Goal: Task Accomplishment & Management: Complete application form

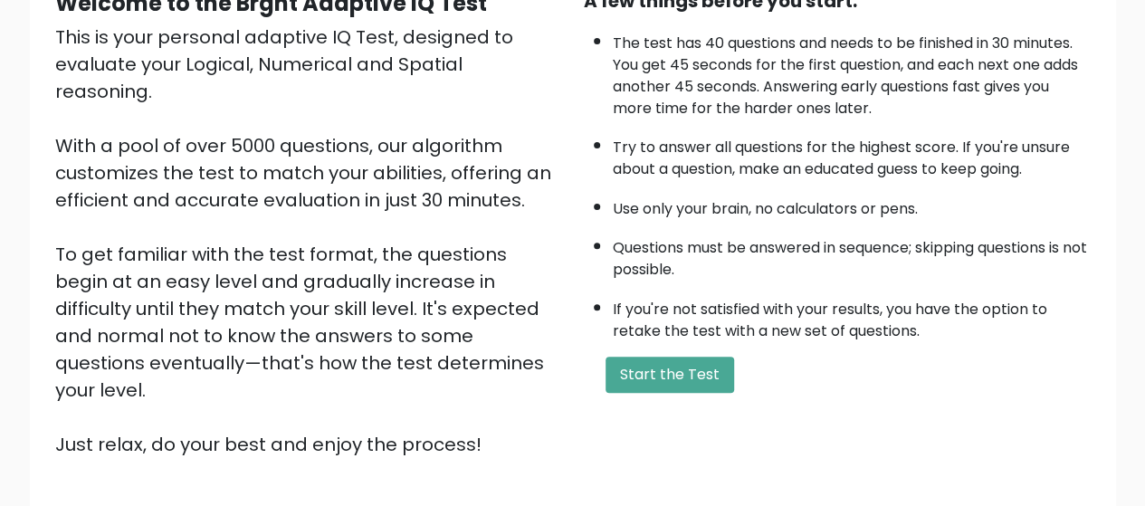
scroll to position [203, 0]
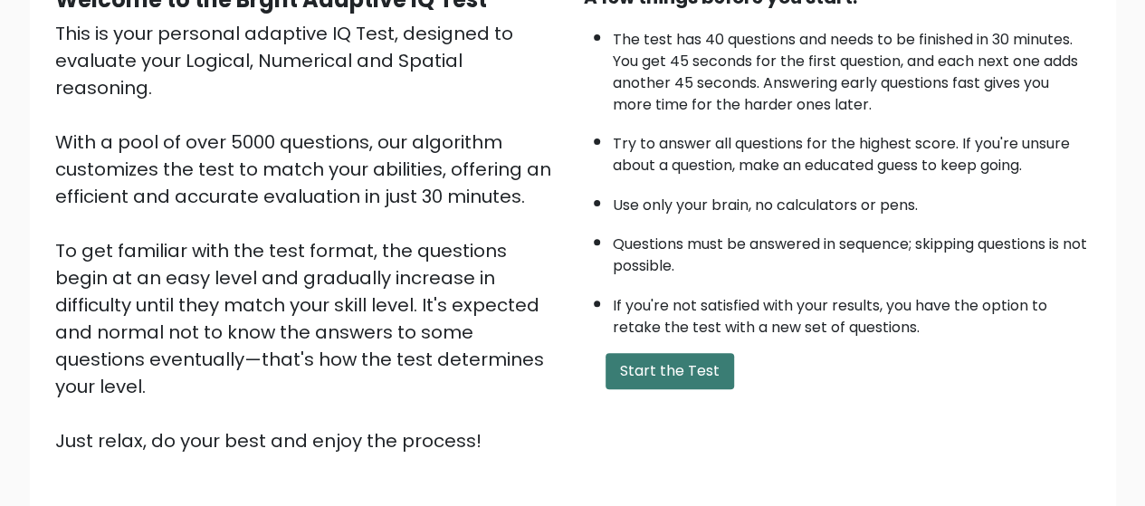
click at [632, 375] on button "Start the Test" at bounding box center [670, 371] width 129 height 36
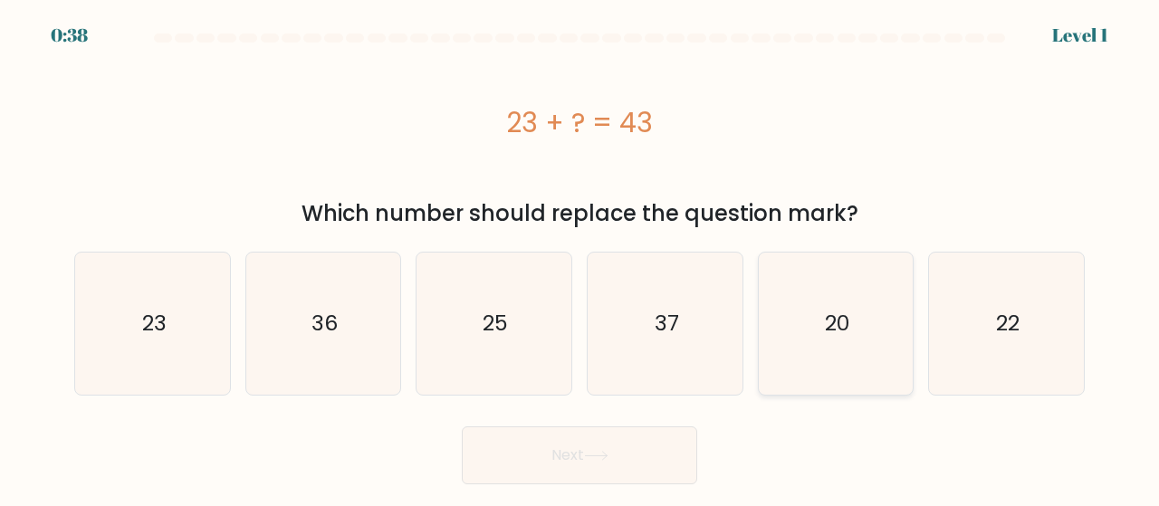
click at [788, 357] on icon "20" at bounding box center [836, 324] width 142 height 142
click at [580, 258] on input "e. 20" at bounding box center [579, 255] width 1 height 5
radio input "true"
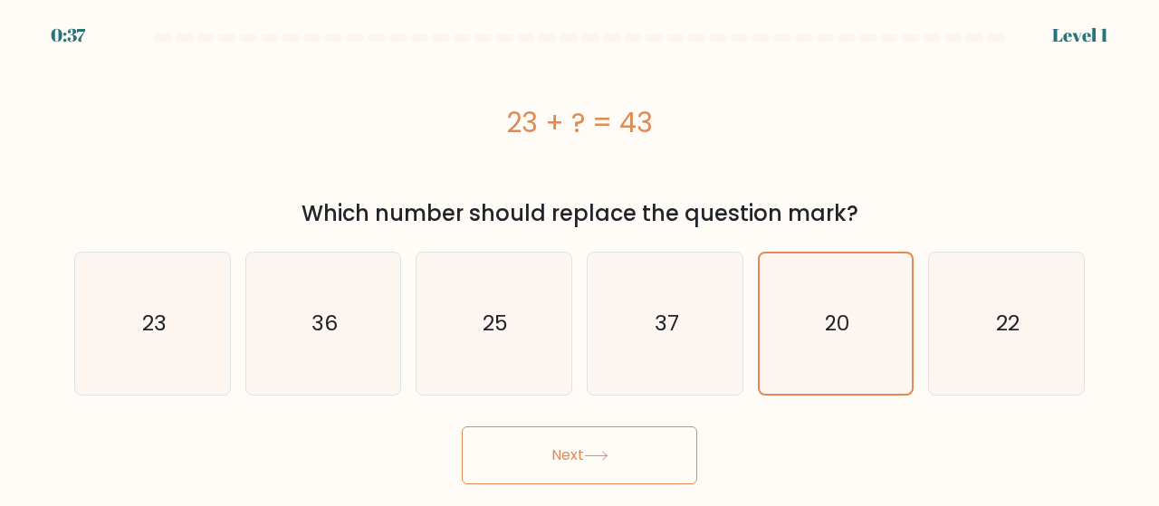
click at [617, 448] on button "Next" at bounding box center [579, 455] width 235 height 58
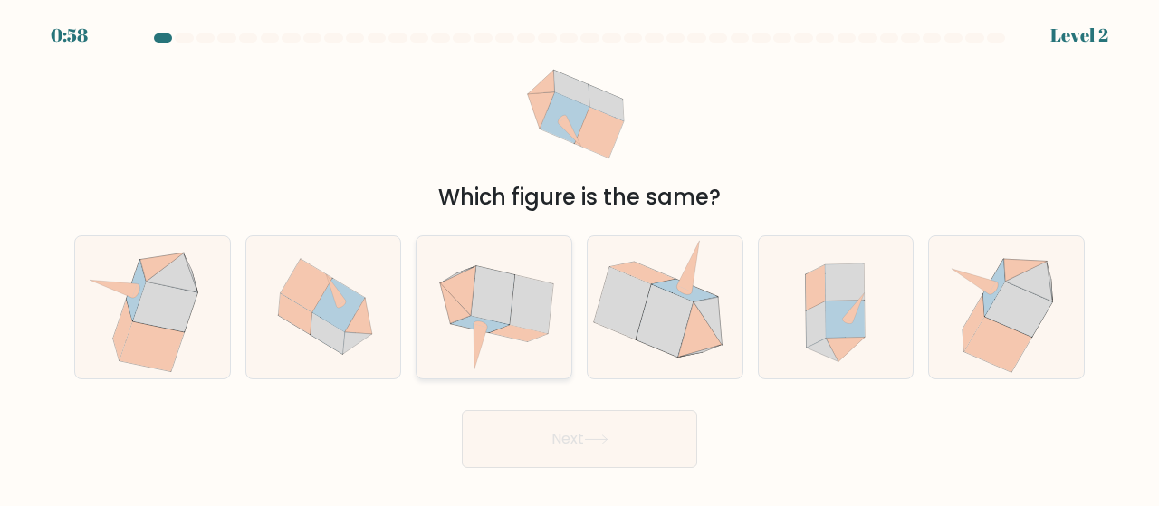
click at [512, 344] on icon at bounding box center [494, 307] width 145 height 142
click at [579, 258] on input "c." at bounding box center [579, 255] width 1 height 5
radio input "true"
click at [504, 435] on button "Next" at bounding box center [579, 439] width 235 height 58
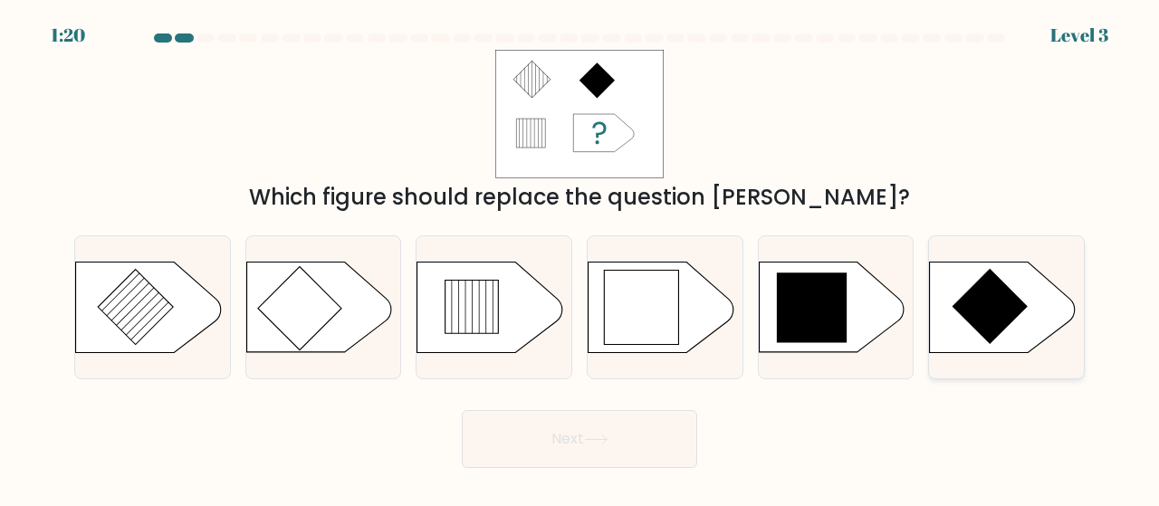
click at [1052, 347] on icon at bounding box center [1006, 307] width 155 height 91
click at [580, 258] on input "f." at bounding box center [579, 255] width 1 height 5
radio input "true"
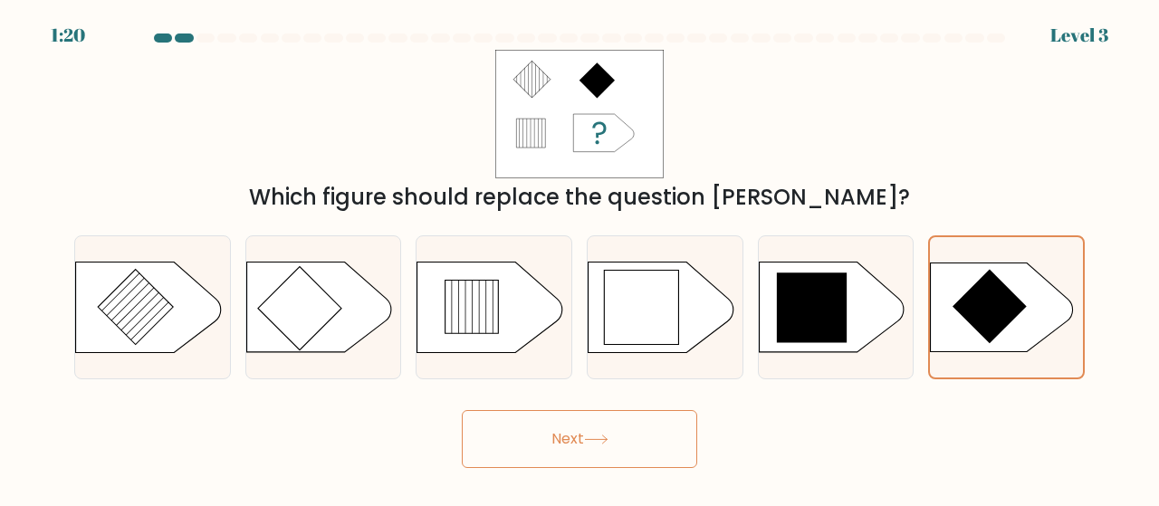
click at [592, 426] on button "Next" at bounding box center [579, 439] width 235 height 58
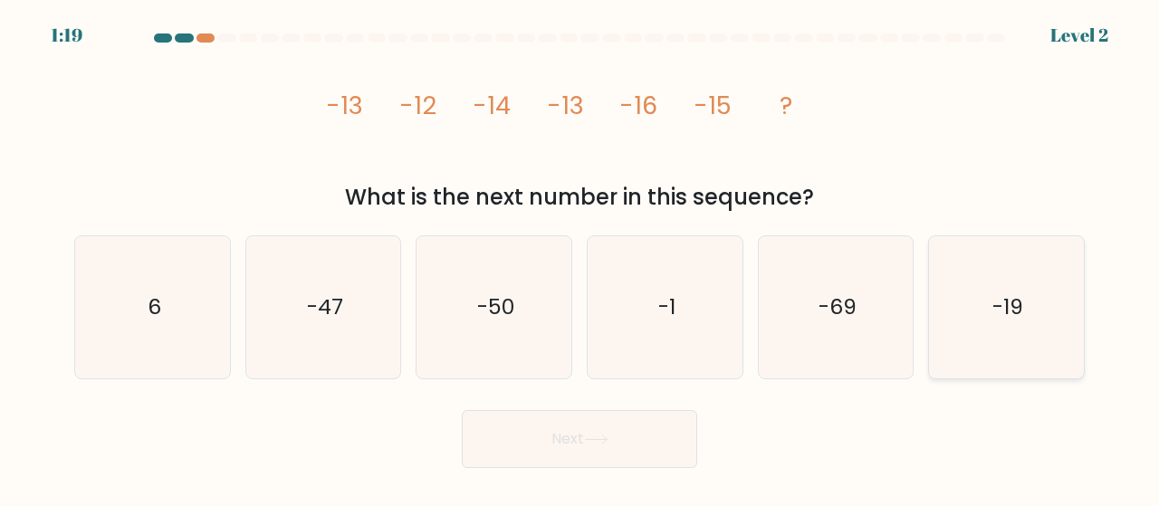
click at [963, 301] on icon "-19" at bounding box center [1006, 307] width 142 height 142
click at [580, 258] on input "f. -19" at bounding box center [579, 255] width 1 height 5
radio input "true"
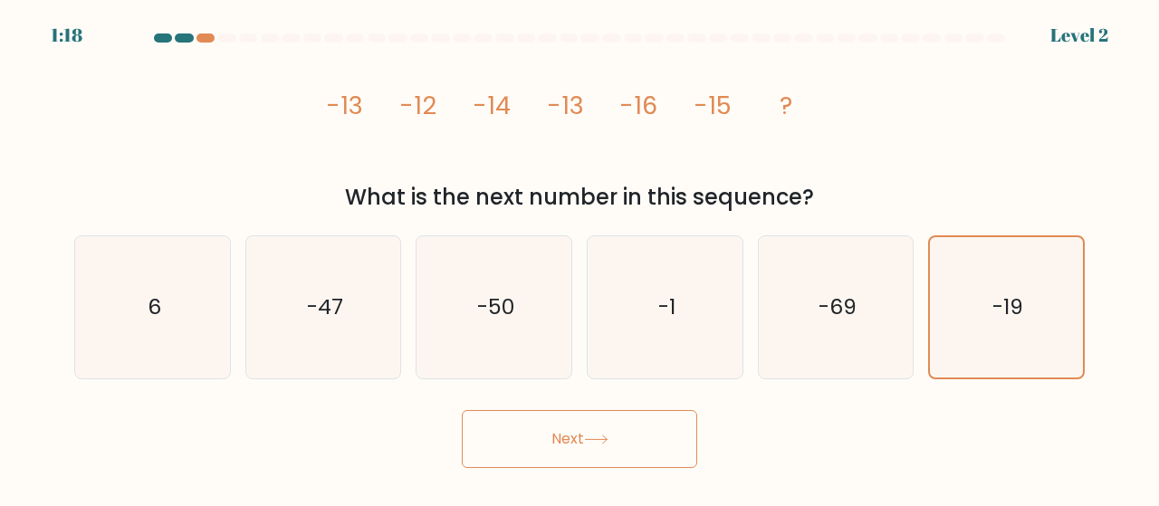
click at [612, 461] on button "Next" at bounding box center [579, 439] width 235 height 58
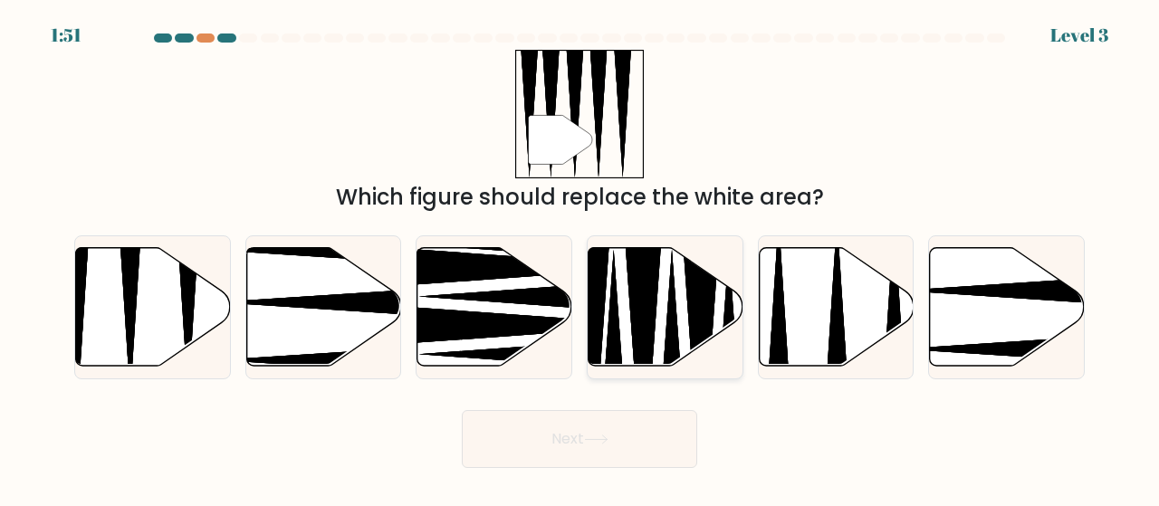
click at [650, 345] on icon at bounding box center [644, 354] width 40 height 278
click at [580, 258] on input "d." at bounding box center [579, 255] width 1 height 5
radio input "true"
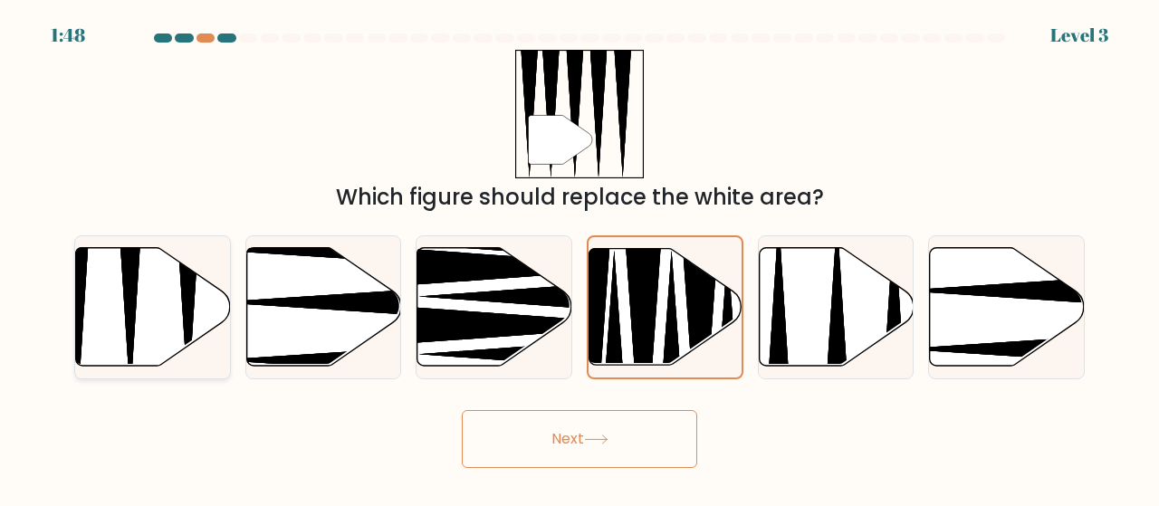
click at [109, 323] on icon at bounding box center [153, 306] width 155 height 119
click at [579, 258] on input "a." at bounding box center [579, 255] width 1 height 5
radio input "true"
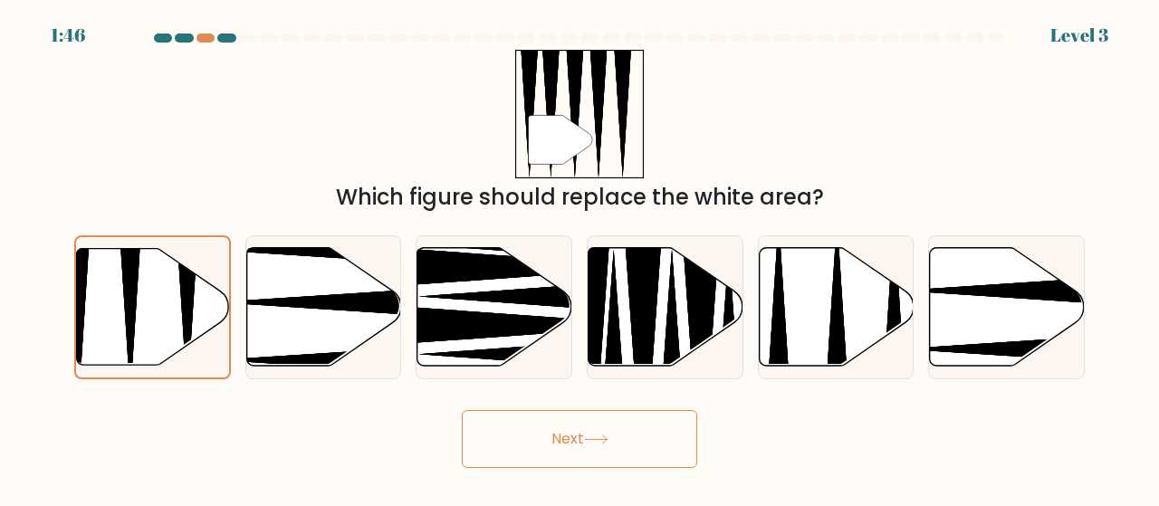
click at [494, 446] on button "Next" at bounding box center [579, 439] width 235 height 58
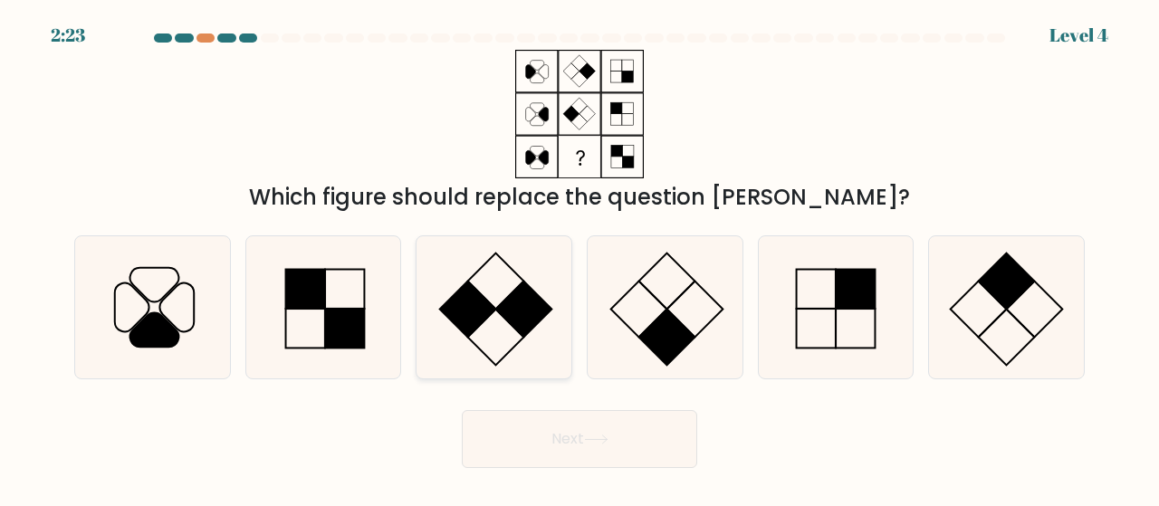
click at [449, 322] on icon at bounding box center [494, 307] width 142 height 142
click at [579, 258] on input "c." at bounding box center [579, 255] width 1 height 5
radio input "true"
click at [598, 416] on button "Next" at bounding box center [579, 439] width 235 height 58
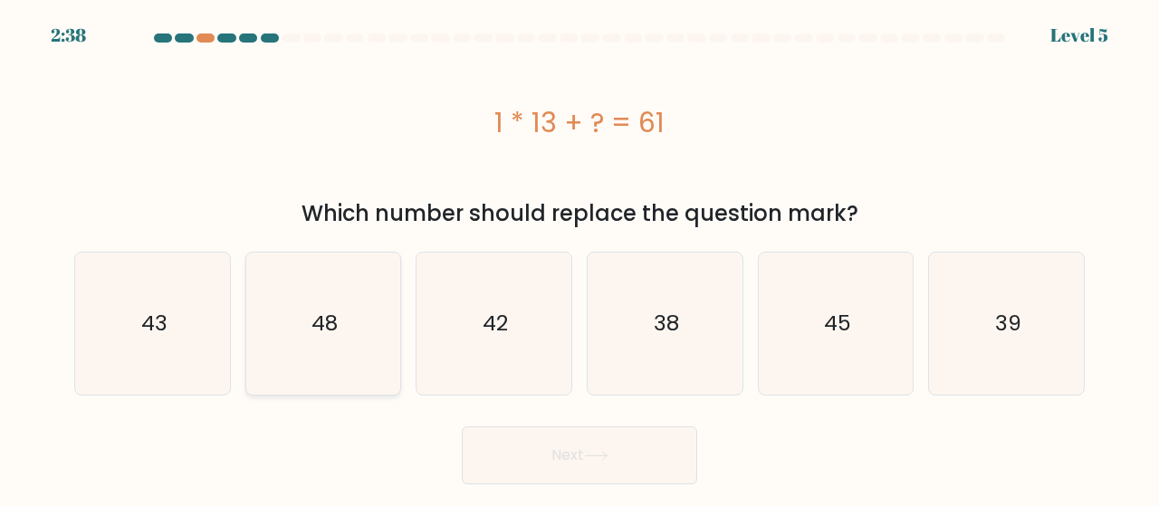
click at [342, 365] on icon "48" at bounding box center [324, 324] width 142 height 142
click at [579, 258] on input "b. 48" at bounding box center [579, 255] width 1 height 5
radio input "true"
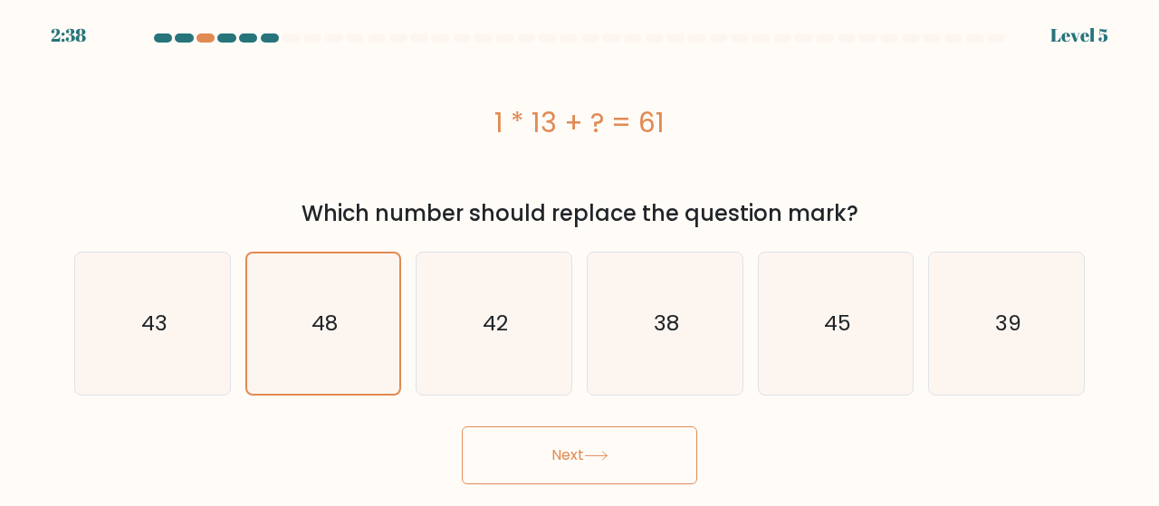
click at [472, 449] on button "Next" at bounding box center [579, 455] width 235 height 58
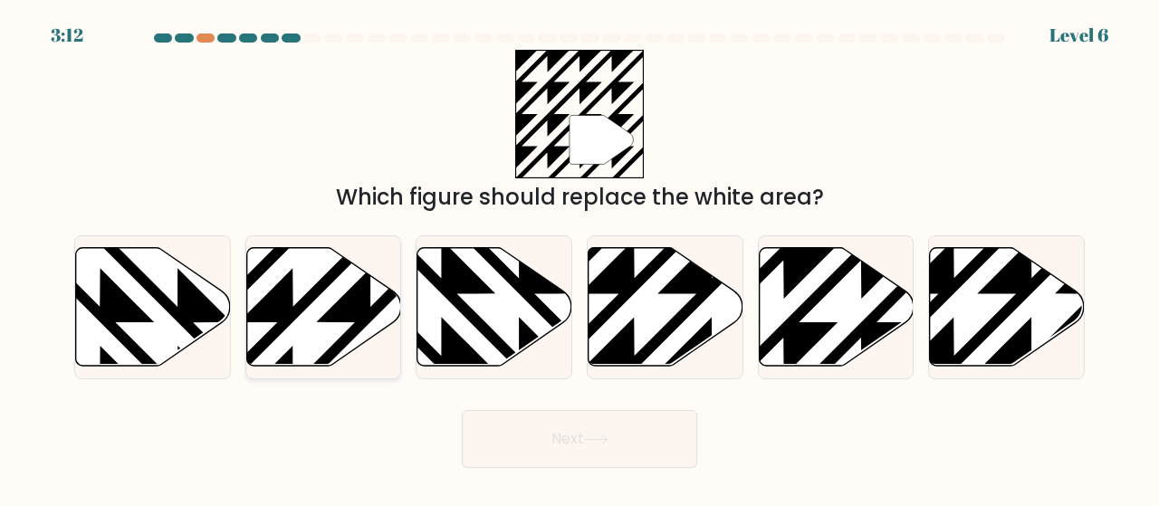
click at [390, 305] on icon at bounding box center [323, 306] width 155 height 119
click at [579, 258] on input "b." at bounding box center [579, 255] width 1 height 5
radio input "true"
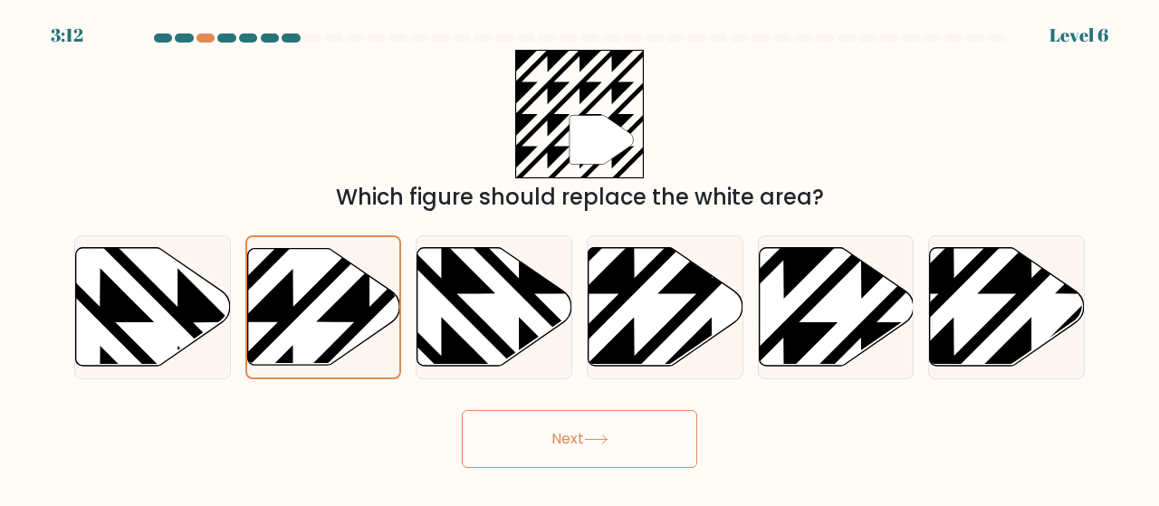
click at [579, 446] on button "Next" at bounding box center [579, 439] width 235 height 58
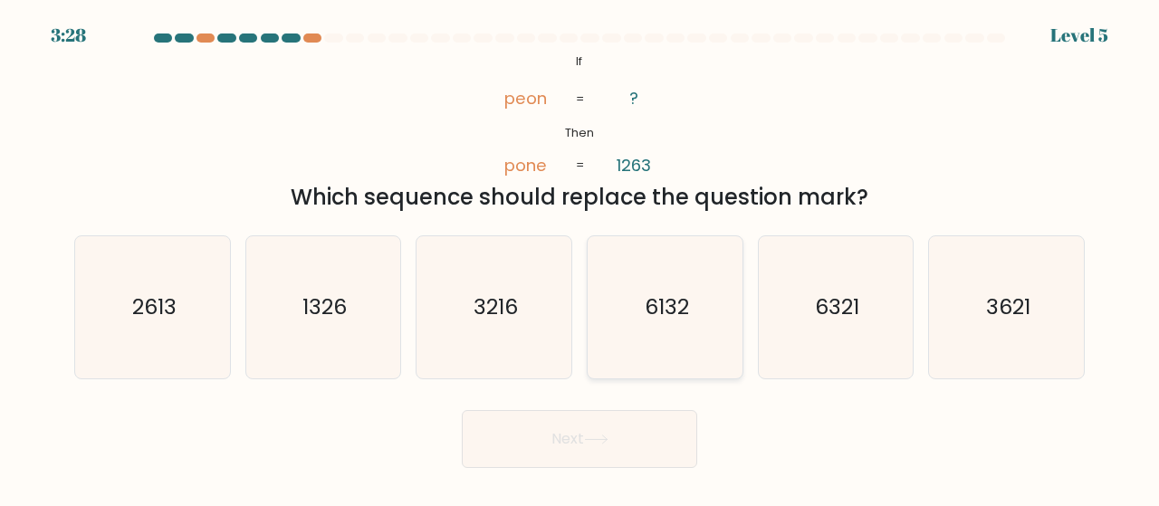
drag, startPoint x: 715, startPoint y: 300, endPoint x: 697, endPoint y: 339, distance: 42.9
click at [715, 303] on icon "6132" at bounding box center [665, 307] width 142 height 142
click at [580, 258] on input "d. 6132" at bounding box center [579, 255] width 1 height 5
radio input "true"
click at [641, 446] on button "Next" at bounding box center [579, 439] width 235 height 58
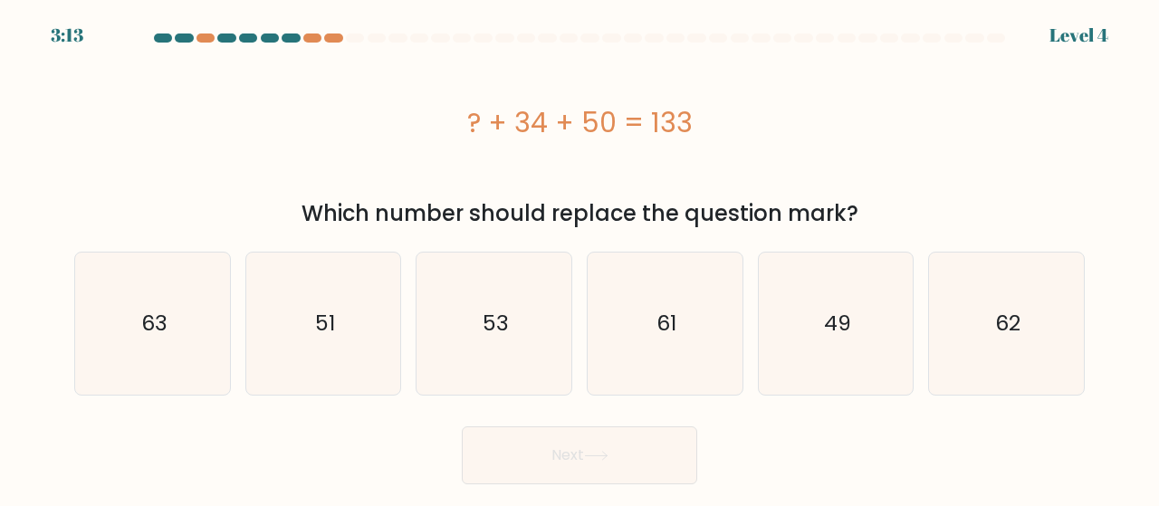
drag, startPoint x: 850, startPoint y: 348, endPoint x: 759, endPoint y: 405, distance: 107.8
click at [849, 349] on icon "49" at bounding box center [836, 324] width 142 height 142
click at [580, 258] on input "e. 49" at bounding box center [579, 255] width 1 height 5
radio input "true"
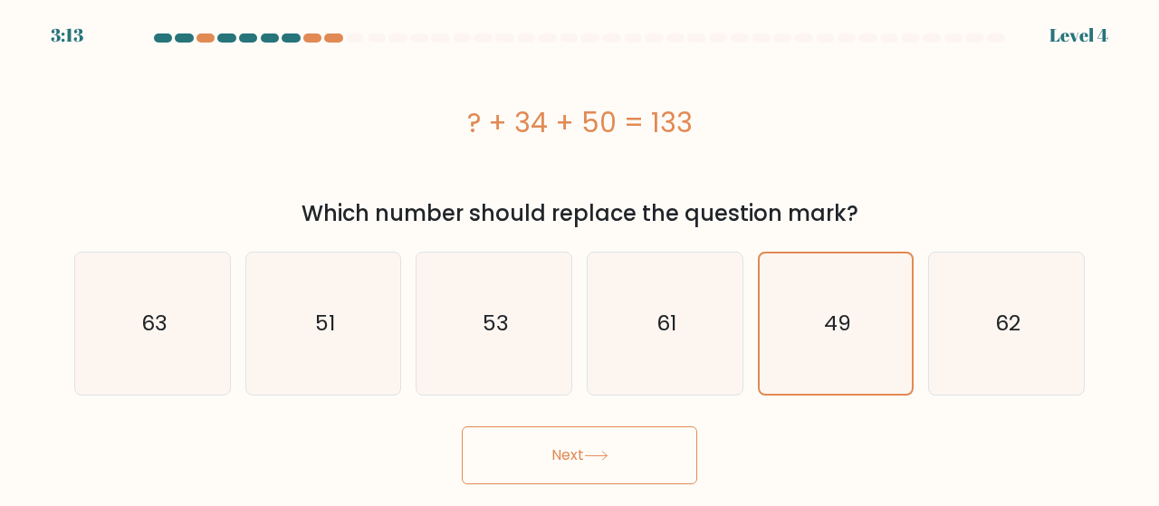
click at [632, 440] on button "Next" at bounding box center [579, 455] width 235 height 58
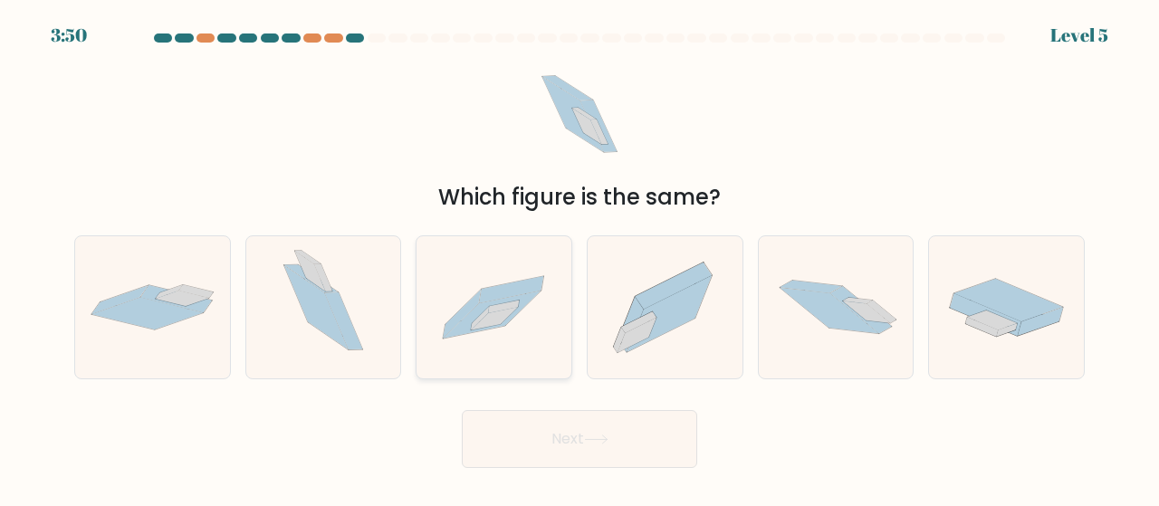
click at [493, 313] on icon at bounding box center [495, 318] width 47 height 23
click at [579, 258] on input "c." at bounding box center [579, 255] width 1 height 5
radio input "true"
click at [539, 437] on button "Next" at bounding box center [579, 439] width 235 height 58
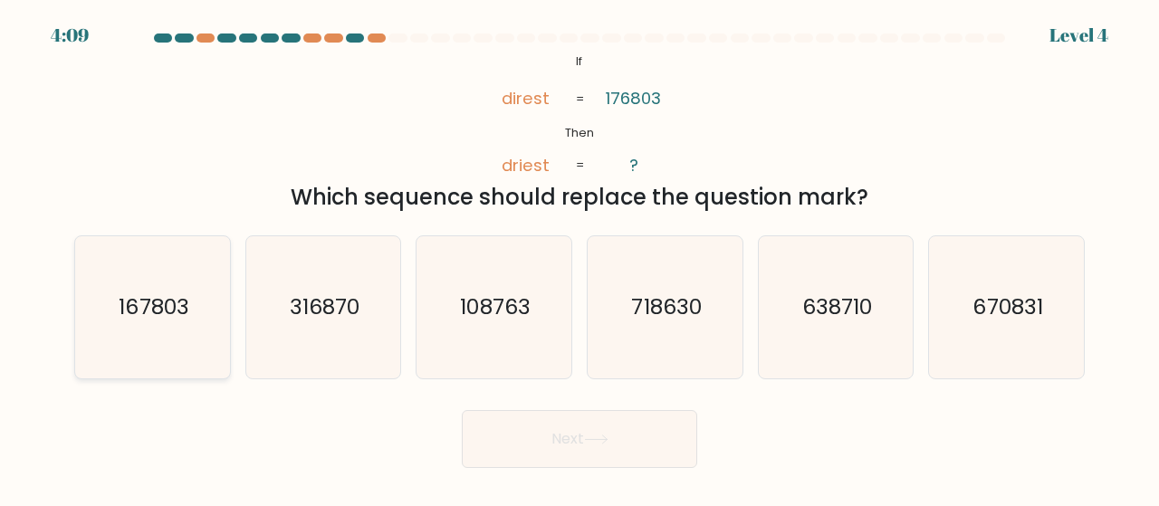
click at [155, 349] on icon "167803" at bounding box center [152, 307] width 142 height 142
click at [579, 258] on input "a. 167803" at bounding box center [579, 255] width 1 height 5
radio input "true"
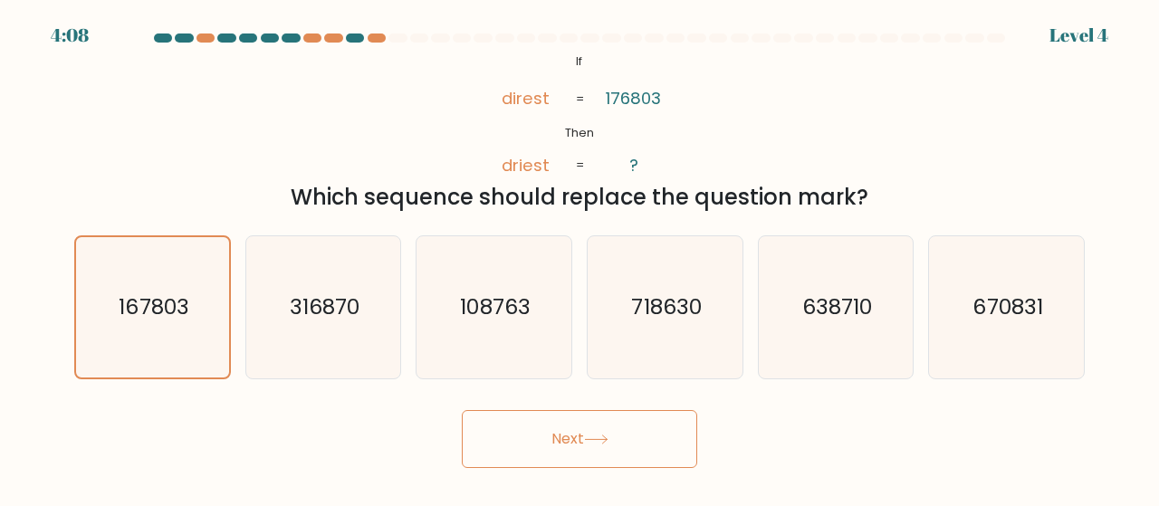
click at [569, 435] on button "Next" at bounding box center [579, 439] width 235 height 58
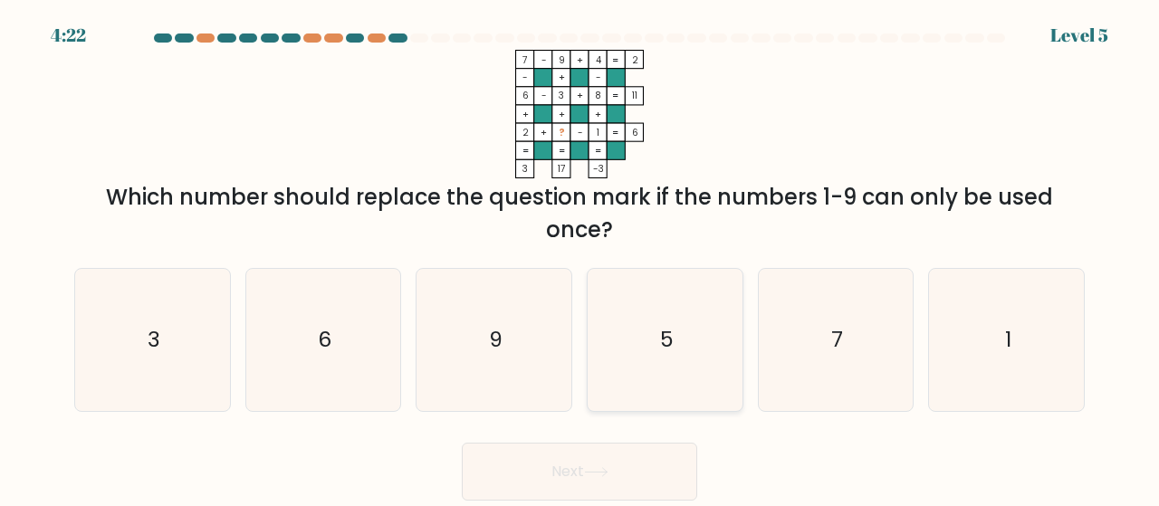
click at [681, 345] on icon "5" at bounding box center [665, 340] width 142 height 142
click at [580, 258] on input "d. 5" at bounding box center [579, 255] width 1 height 5
radio input "true"
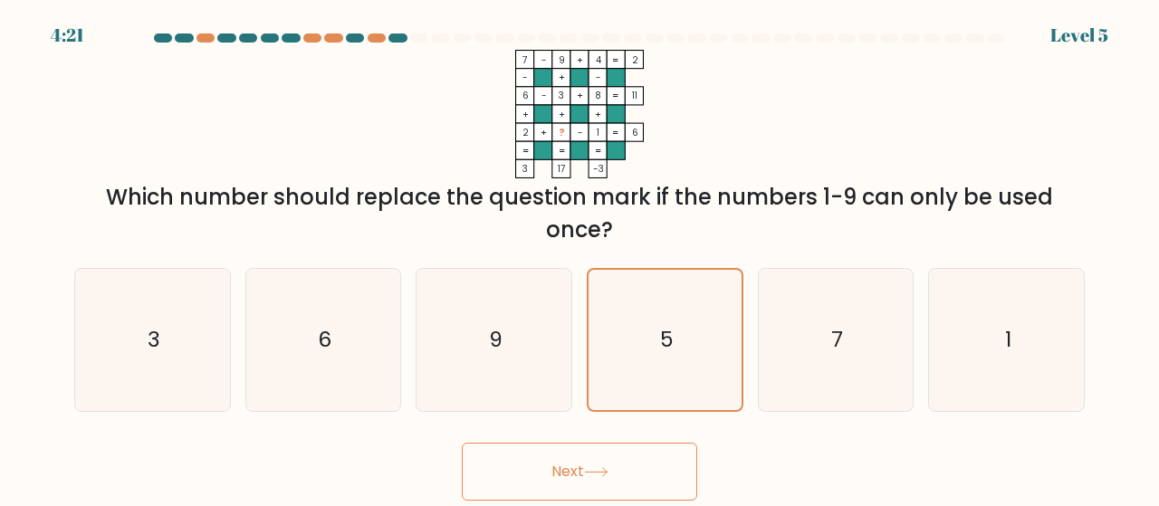
click at [651, 468] on button "Next" at bounding box center [579, 472] width 235 height 58
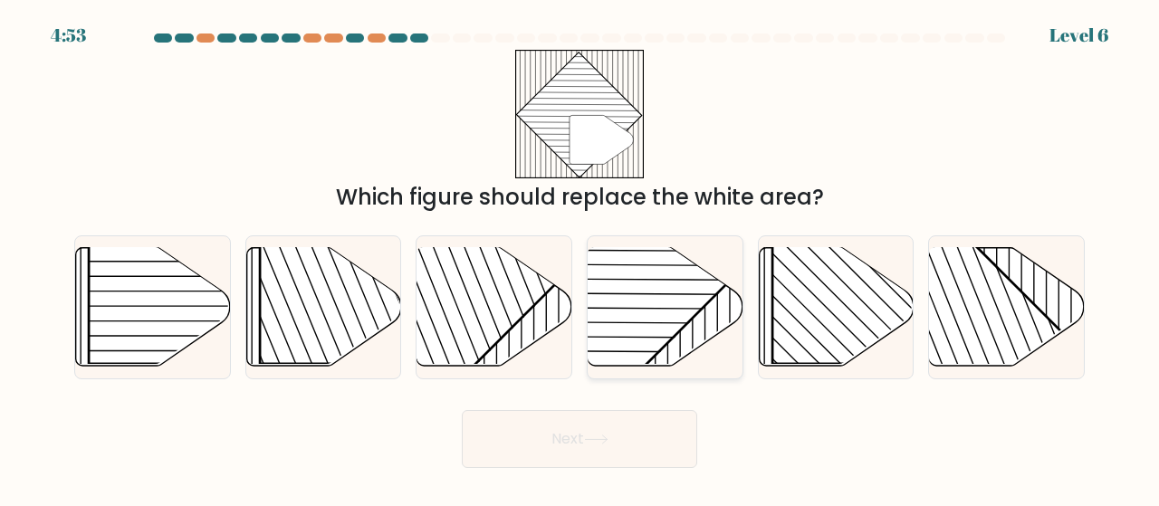
click at [664, 276] on rect at bounding box center [611, 246] width 303 height 303
click at [580, 258] on input "d." at bounding box center [579, 255] width 1 height 5
radio input "true"
click at [631, 444] on button "Next" at bounding box center [579, 439] width 235 height 58
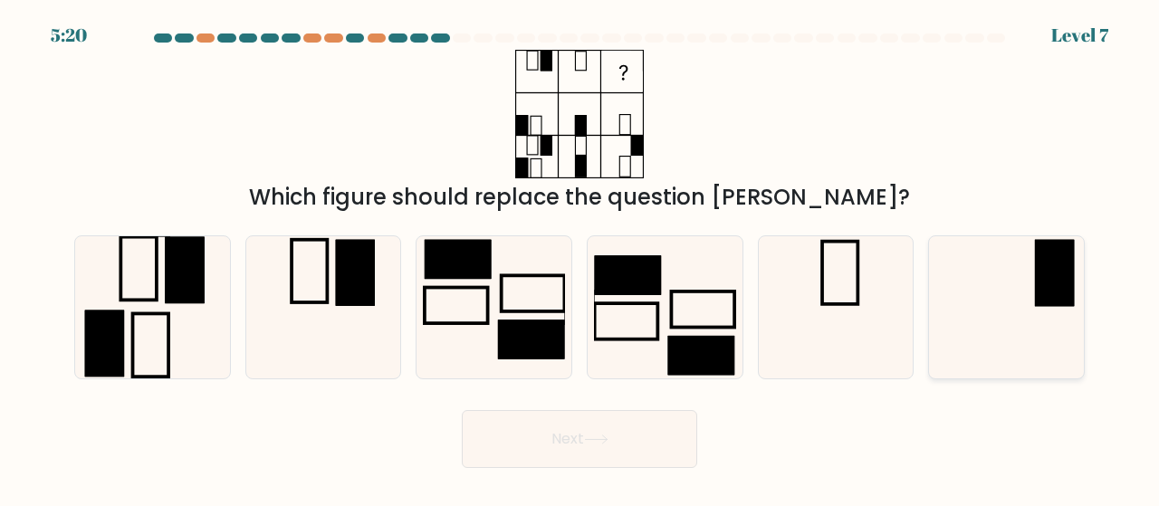
click at [994, 273] on icon at bounding box center [1006, 307] width 142 height 142
click at [580, 258] on input "f." at bounding box center [579, 255] width 1 height 5
radio input "true"
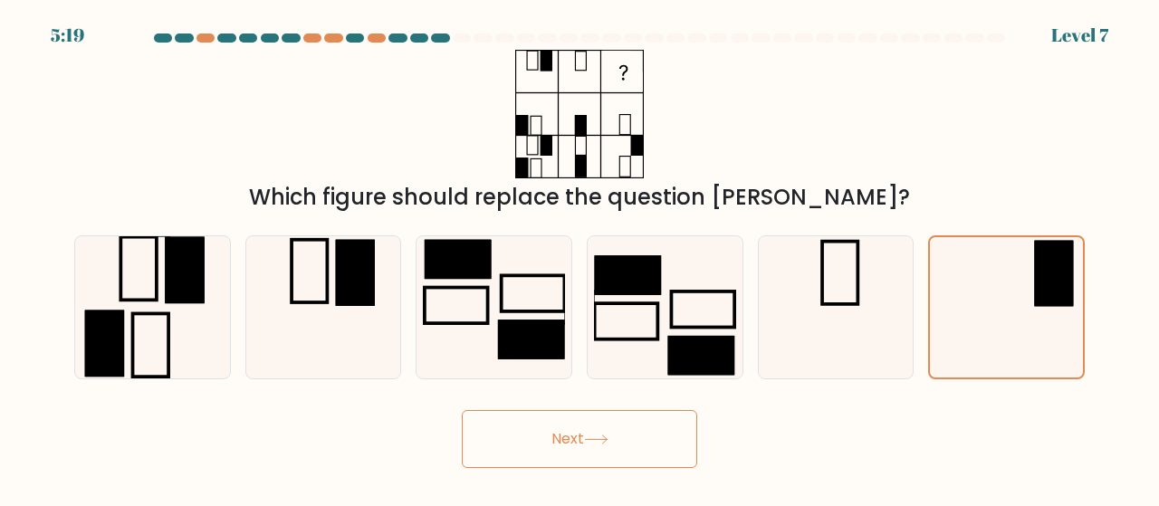
click at [602, 425] on button "Next" at bounding box center [579, 439] width 235 height 58
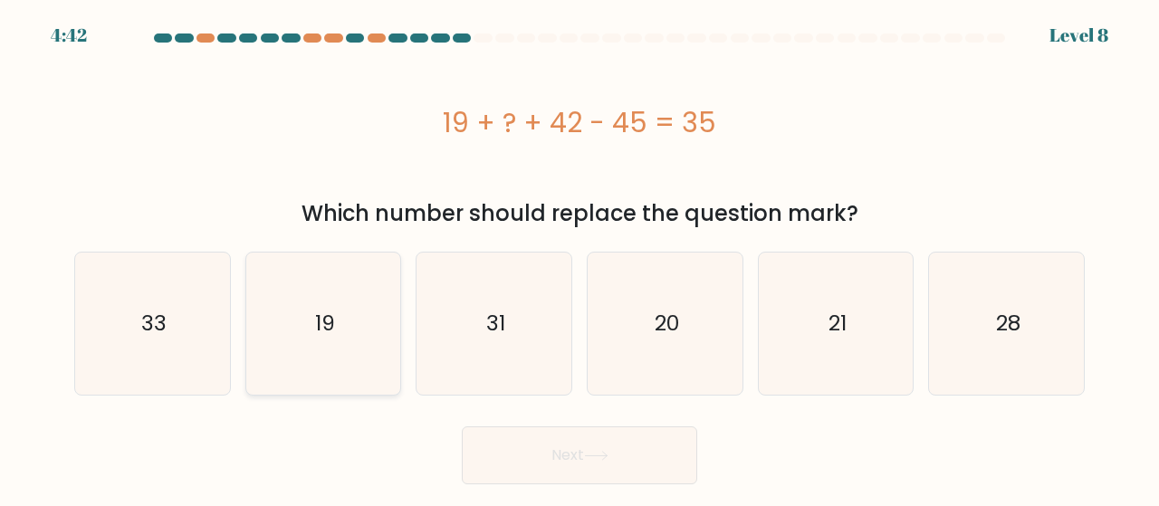
click at [294, 262] on icon "19" at bounding box center [324, 324] width 142 height 142
click at [579, 258] on input "b. 19" at bounding box center [579, 255] width 1 height 5
radio input "true"
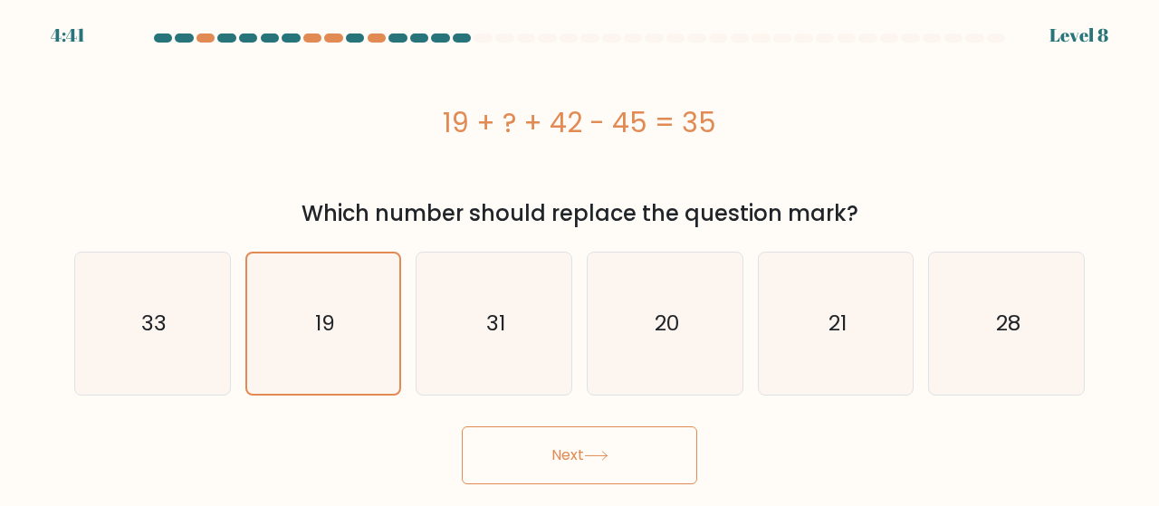
click at [605, 471] on button "Next" at bounding box center [579, 455] width 235 height 58
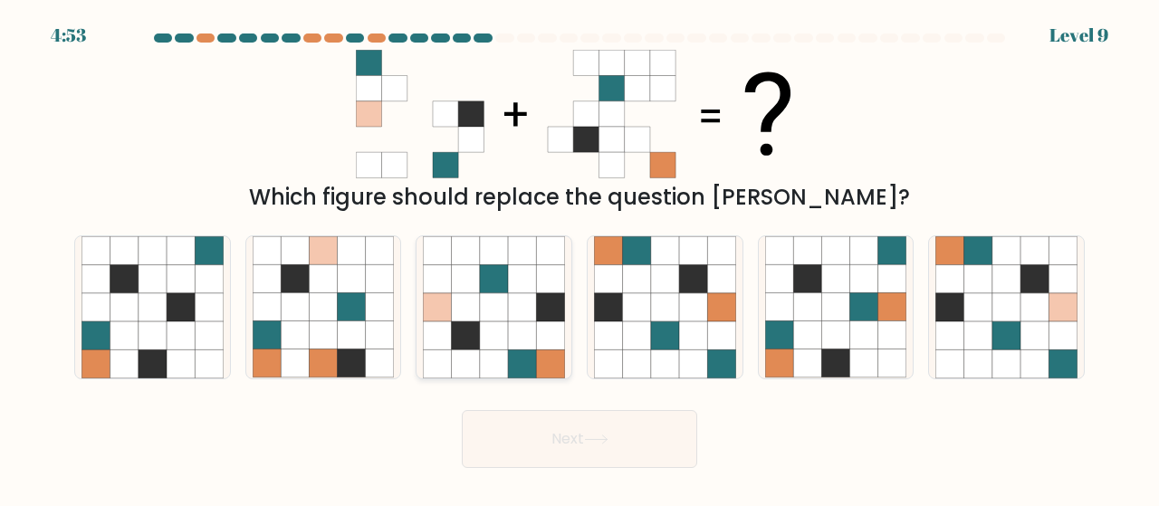
click at [487, 355] on icon at bounding box center [494, 363] width 28 height 28
click at [579, 258] on input "c." at bounding box center [579, 255] width 1 height 5
radio input "true"
click at [628, 448] on button "Next" at bounding box center [579, 439] width 235 height 58
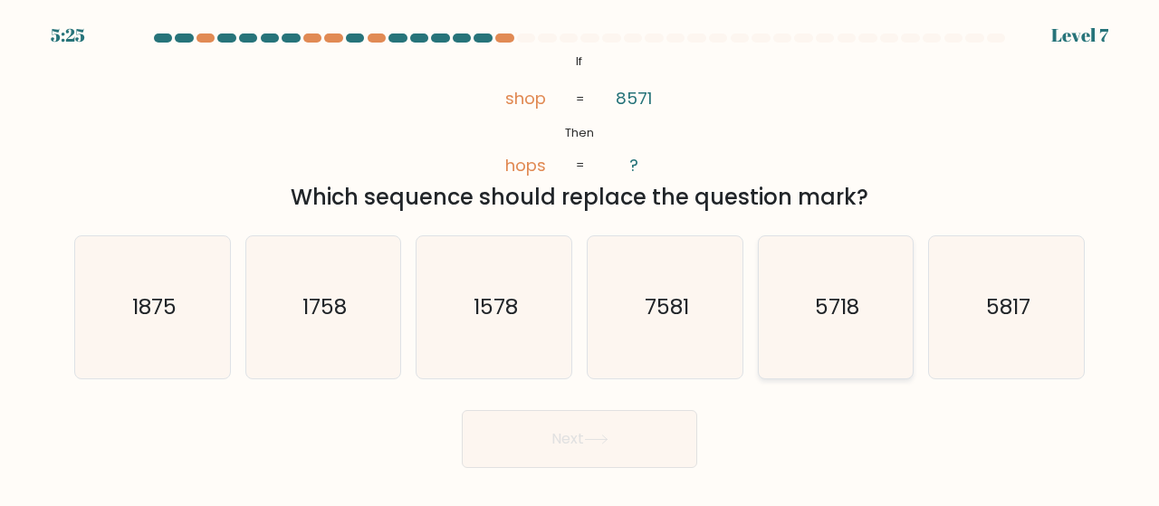
click at [799, 356] on icon "5718" at bounding box center [836, 307] width 142 height 142
click at [580, 258] on input "e. 5718" at bounding box center [579, 255] width 1 height 5
radio input "true"
click at [672, 429] on button "Next" at bounding box center [579, 439] width 235 height 58
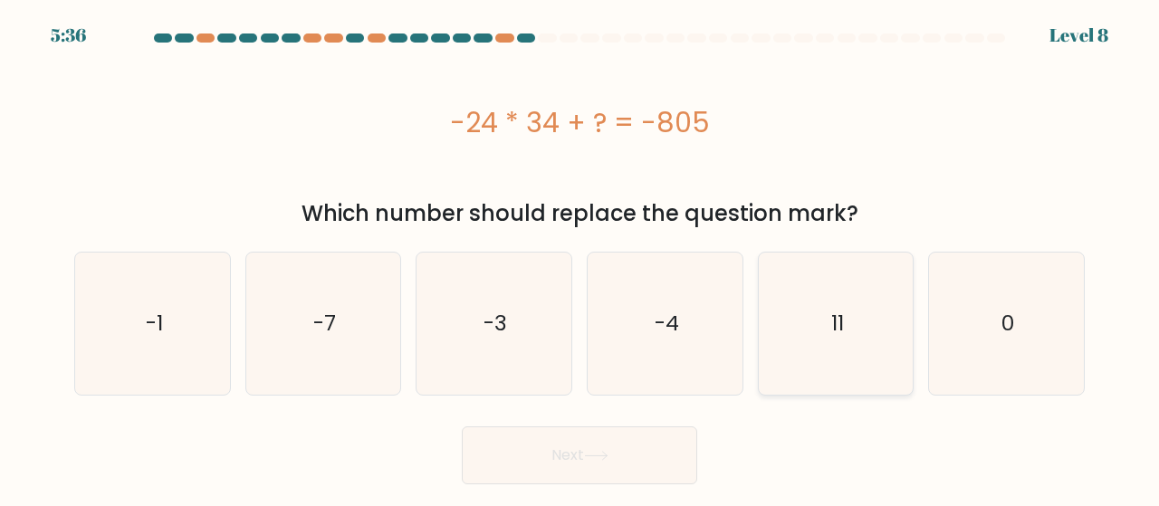
click at [771, 310] on icon "11" at bounding box center [836, 324] width 142 height 142
click at [580, 258] on input "e. 11" at bounding box center [579, 255] width 1 height 5
radio input "true"
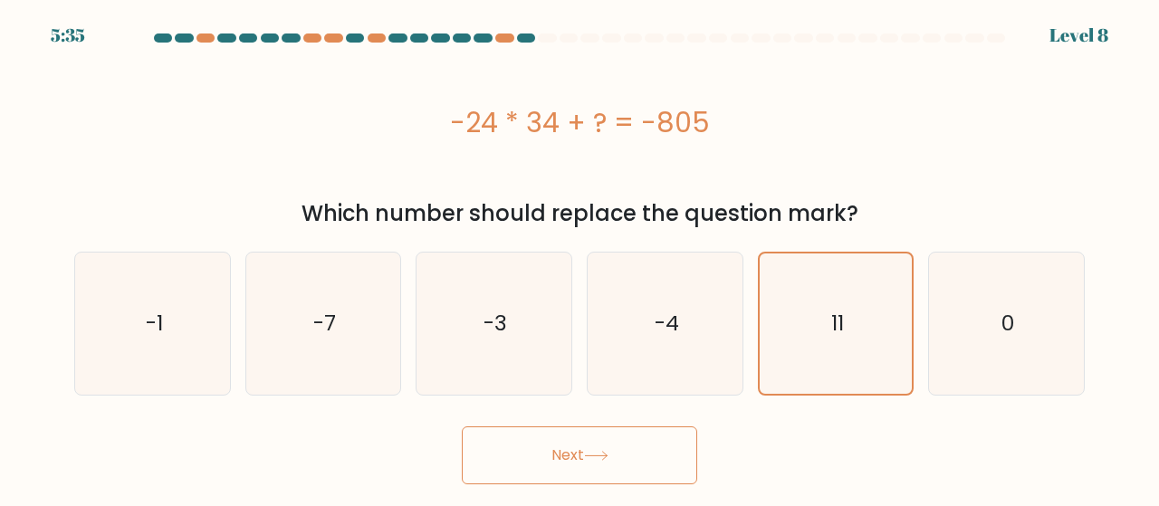
click at [662, 462] on button "Next" at bounding box center [579, 455] width 235 height 58
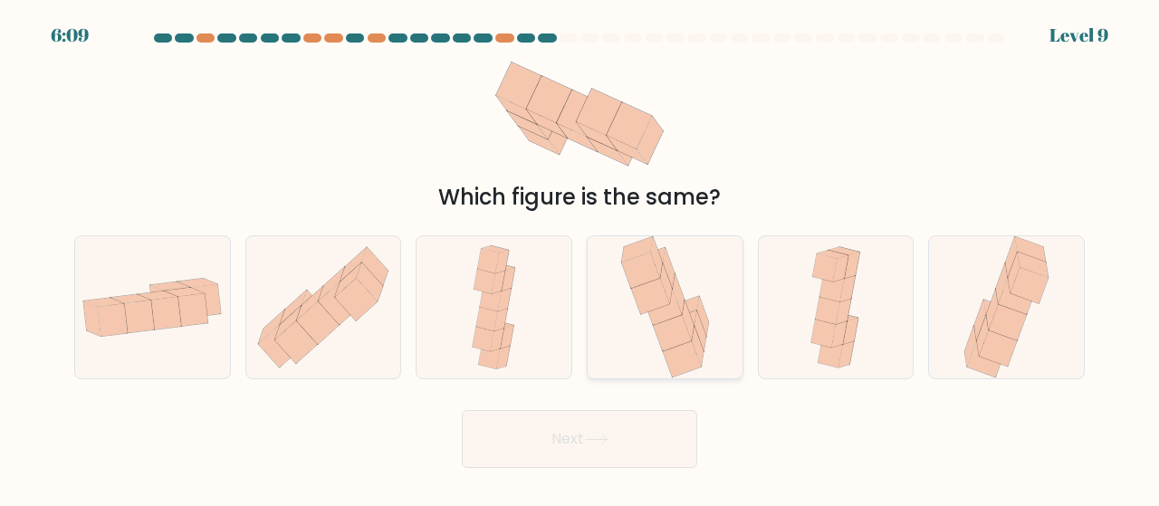
click at [654, 295] on icon at bounding box center [650, 297] width 38 height 36
click at [580, 258] on input "d." at bounding box center [579, 255] width 1 height 5
radio input "true"
click at [635, 448] on button "Next" at bounding box center [579, 439] width 235 height 58
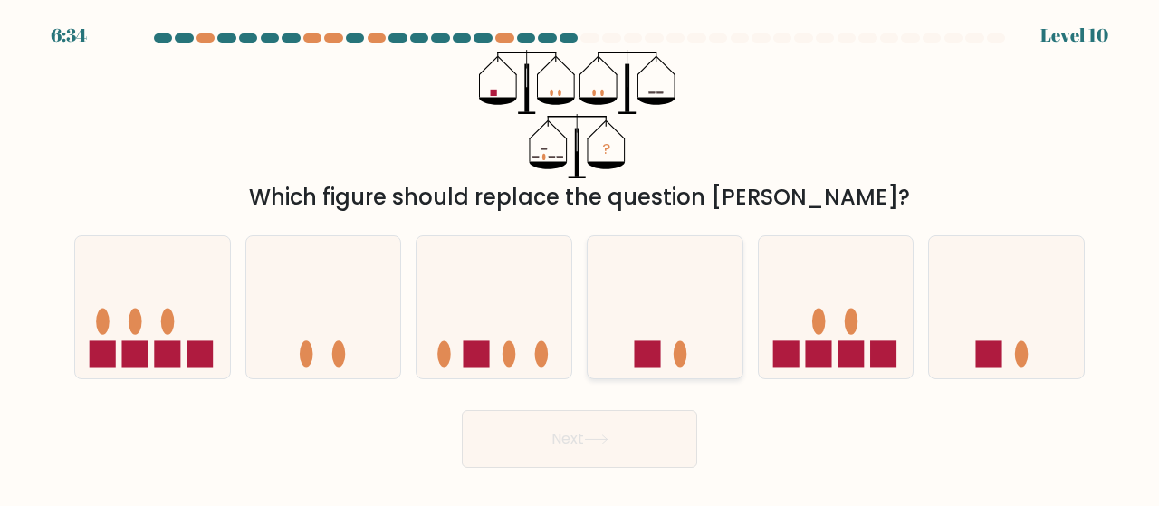
click at [719, 325] on icon at bounding box center [665, 308] width 155 height 128
click at [580, 258] on input "d." at bounding box center [579, 255] width 1 height 5
radio input "true"
click at [621, 457] on button "Next" at bounding box center [579, 439] width 235 height 58
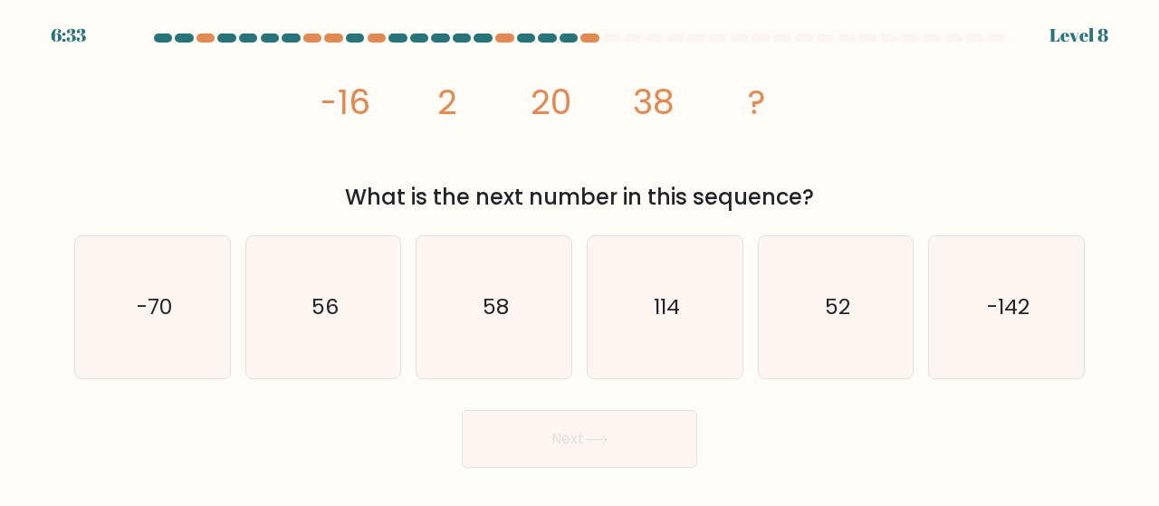
click at [618, 437] on button "Next" at bounding box center [579, 439] width 235 height 58
drag, startPoint x: 368, startPoint y: 321, endPoint x: 387, endPoint y: 353, distance: 37.0
click at [368, 321] on icon "56" at bounding box center [324, 307] width 142 height 142
click at [579, 258] on input "b. 56" at bounding box center [579, 255] width 1 height 5
radio input "true"
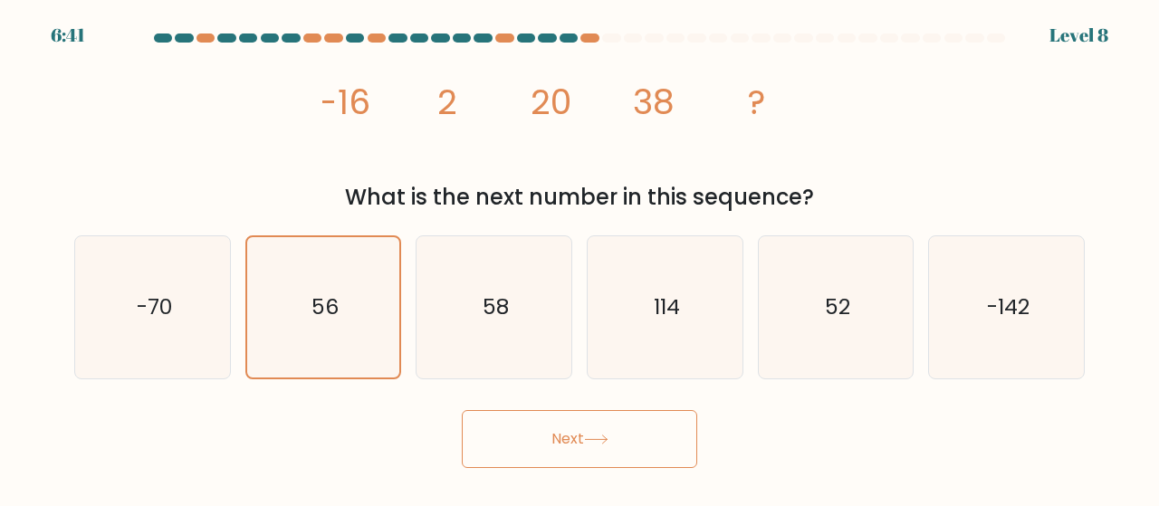
click at [467, 426] on button "Next" at bounding box center [579, 439] width 235 height 58
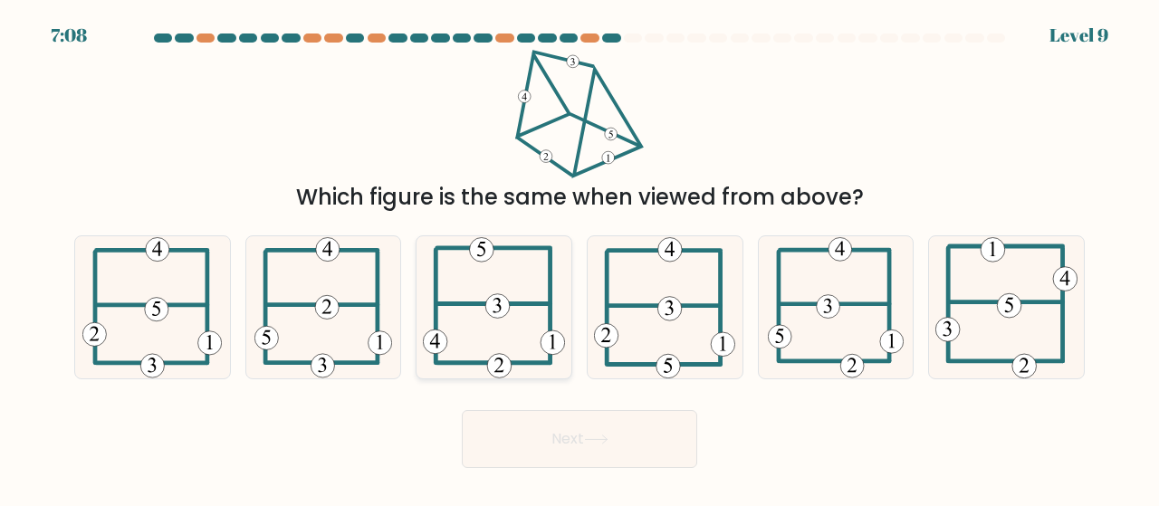
click at [462, 345] on icon at bounding box center [494, 307] width 142 height 142
click at [579, 258] on input "c." at bounding box center [579, 255] width 1 height 5
radio input "true"
click at [537, 430] on button "Next" at bounding box center [579, 439] width 235 height 58
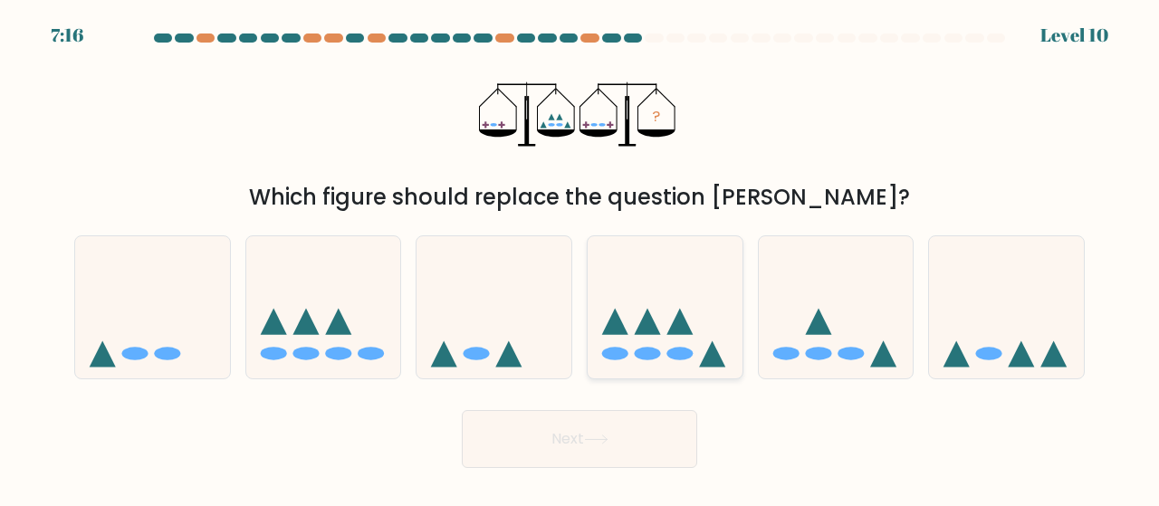
click at [663, 351] on icon at bounding box center [665, 308] width 155 height 128
click at [580, 258] on input "d." at bounding box center [579, 255] width 1 height 5
radio input "true"
click at [637, 428] on button "Next" at bounding box center [579, 439] width 235 height 58
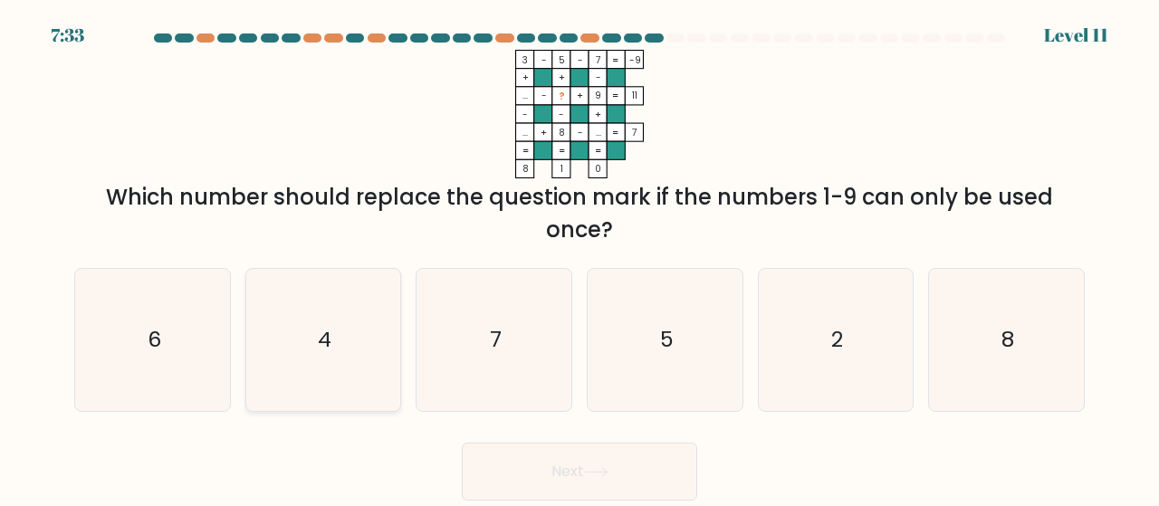
click at [318, 339] on text "4" at bounding box center [325, 340] width 14 height 30
click at [579, 258] on input "b. 4" at bounding box center [579, 255] width 1 height 5
radio input "true"
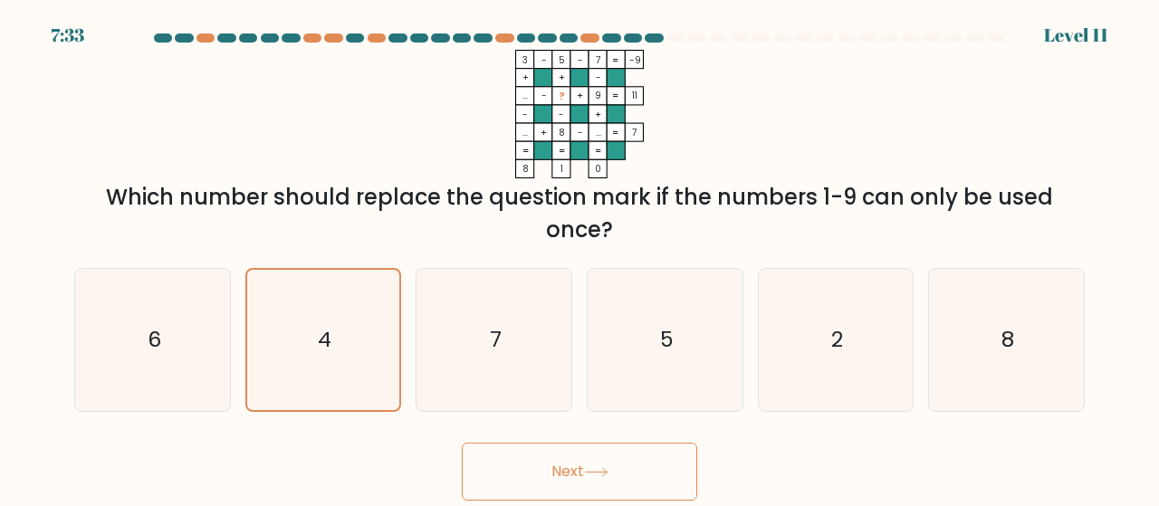
click at [540, 459] on button "Next" at bounding box center [579, 472] width 235 height 58
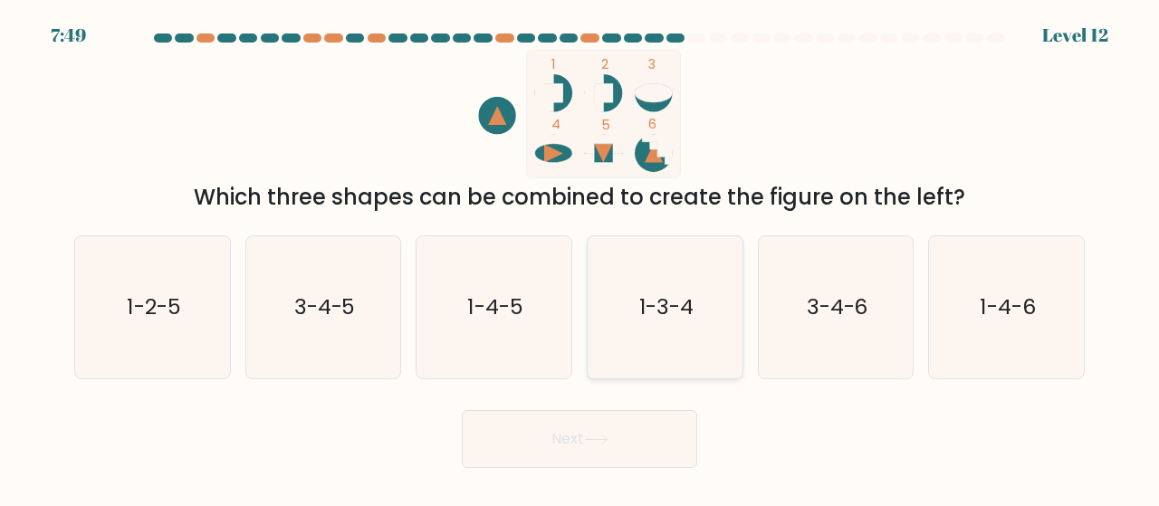
click at [637, 358] on icon "1-3-4" at bounding box center [665, 307] width 142 height 142
click at [580, 258] on input "d. 1-3-4" at bounding box center [579, 255] width 1 height 5
radio input "true"
click at [594, 420] on button "Next" at bounding box center [579, 439] width 235 height 58
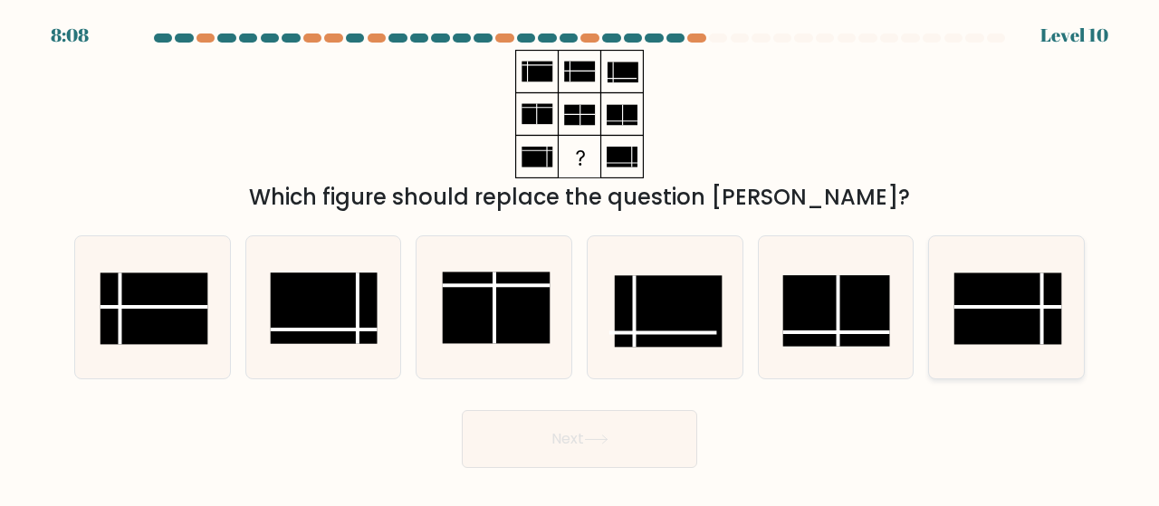
click at [1028, 285] on rect at bounding box center [1007, 309] width 107 height 72
click at [580, 258] on input "f." at bounding box center [579, 255] width 1 height 5
radio input "true"
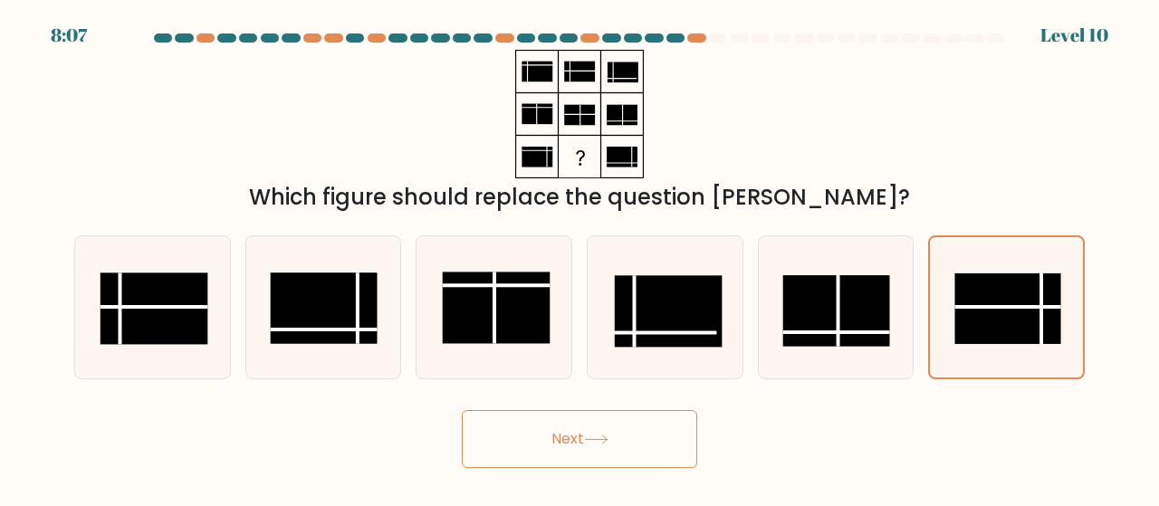
click at [646, 412] on button "Next" at bounding box center [579, 439] width 235 height 58
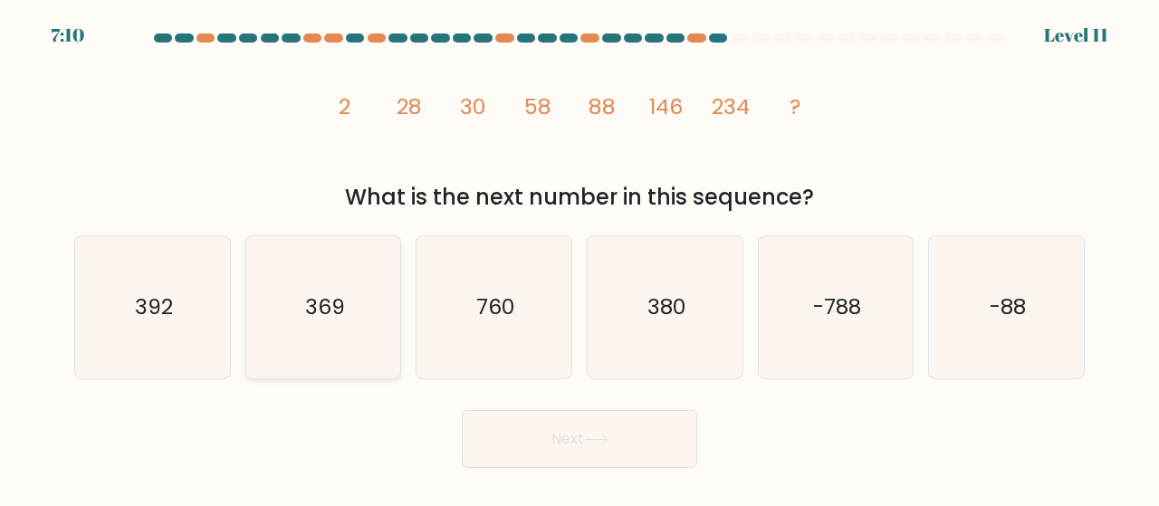
click at [364, 320] on icon "369" at bounding box center [324, 307] width 142 height 142
click at [579, 258] on input "b. 369" at bounding box center [579, 255] width 1 height 5
radio input "true"
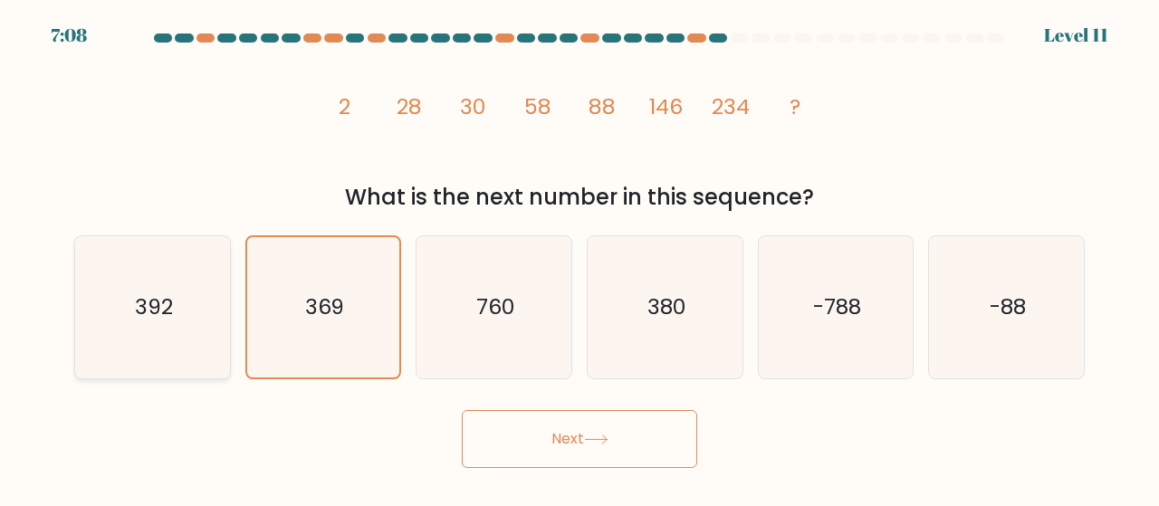
click at [170, 313] on text "392" at bounding box center [154, 307] width 38 height 30
click at [579, 258] on input "a. 392" at bounding box center [579, 255] width 1 height 5
radio input "true"
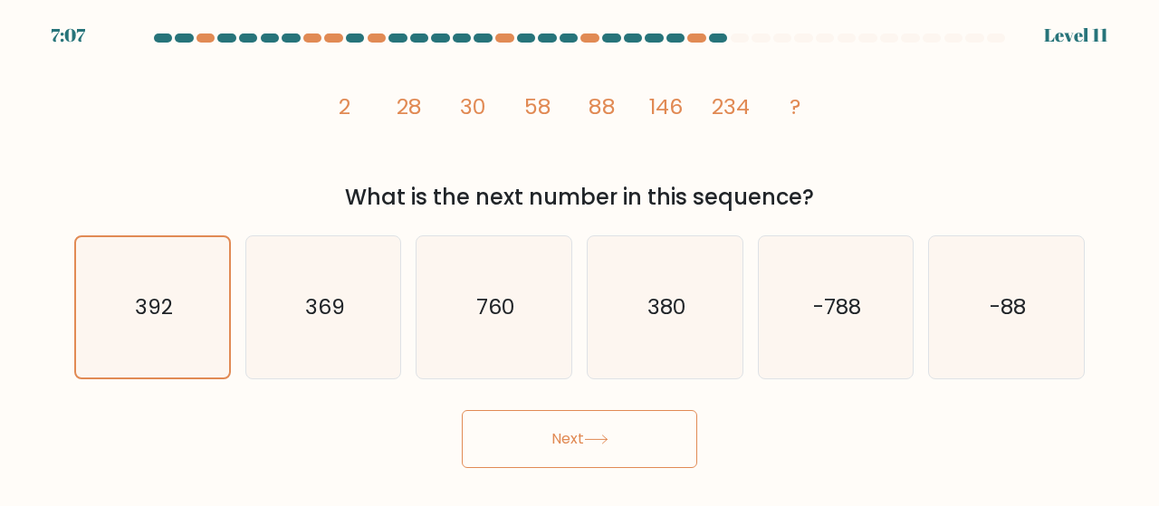
click at [527, 421] on button "Next" at bounding box center [579, 439] width 235 height 58
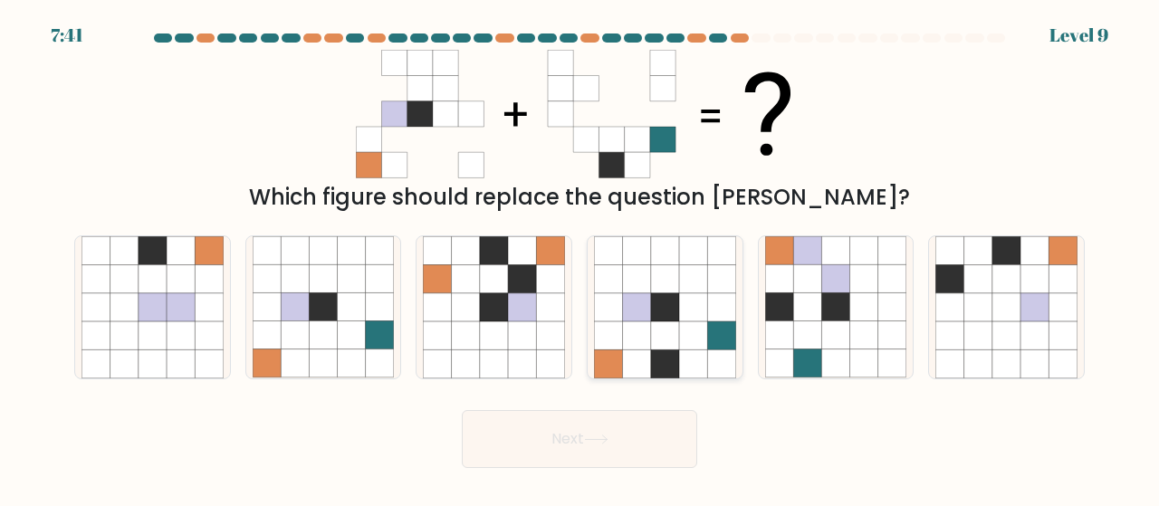
click at [637, 316] on icon at bounding box center [665, 307] width 142 height 142
click at [580, 258] on input "d." at bounding box center [579, 255] width 1 height 5
radio input "true"
click at [625, 450] on button "Next" at bounding box center [579, 439] width 235 height 58
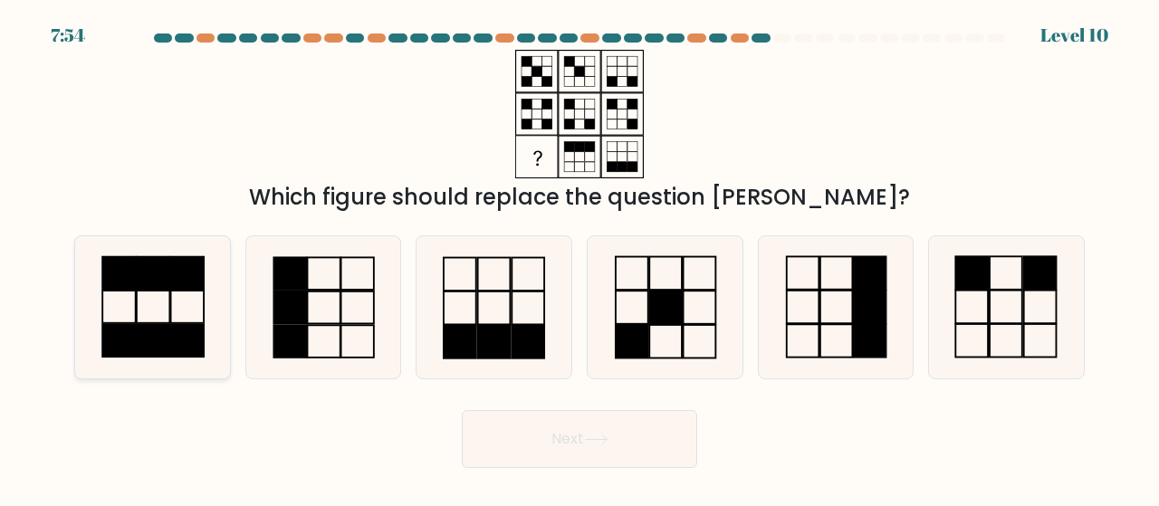
click at [148, 305] on icon at bounding box center [152, 307] width 142 height 142
click at [579, 258] on input "a." at bounding box center [579, 255] width 1 height 5
radio input "true"
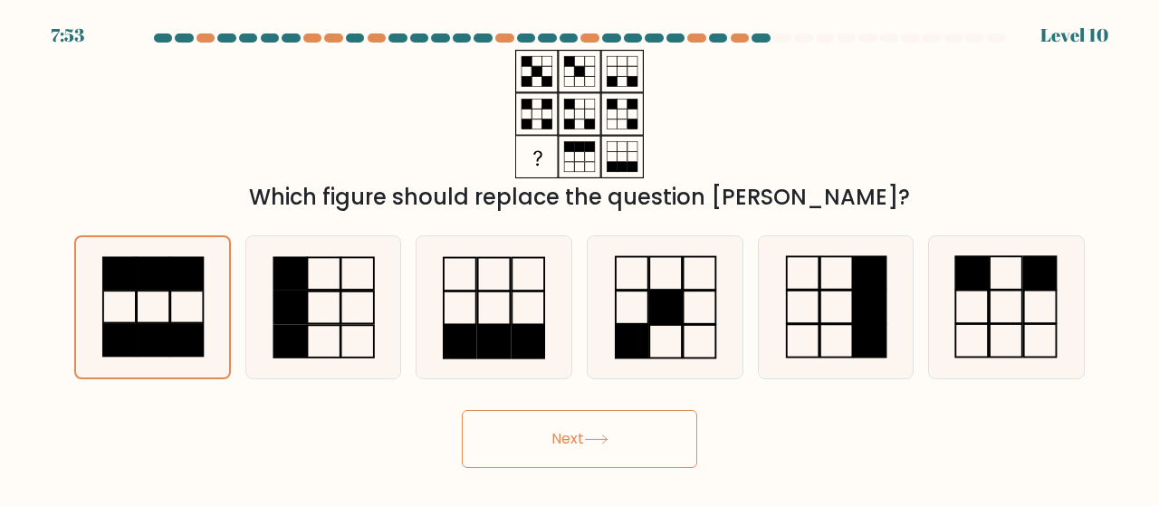
click at [480, 438] on button "Next" at bounding box center [579, 439] width 235 height 58
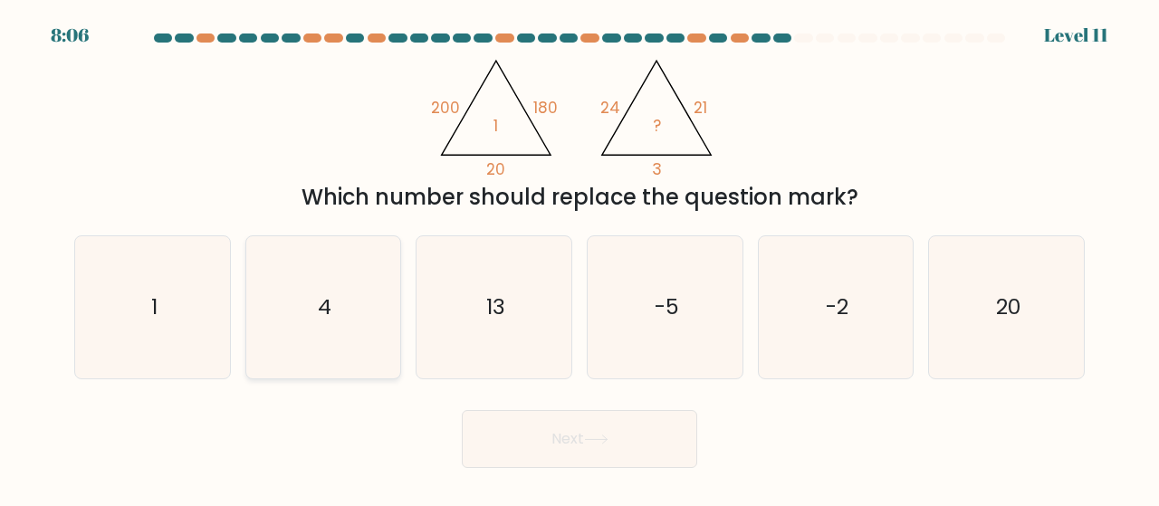
click at [335, 317] on icon "4" at bounding box center [324, 307] width 142 height 142
click at [579, 258] on input "b. 4" at bounding box center [579, 255] width 1 height 5
radio input "true"
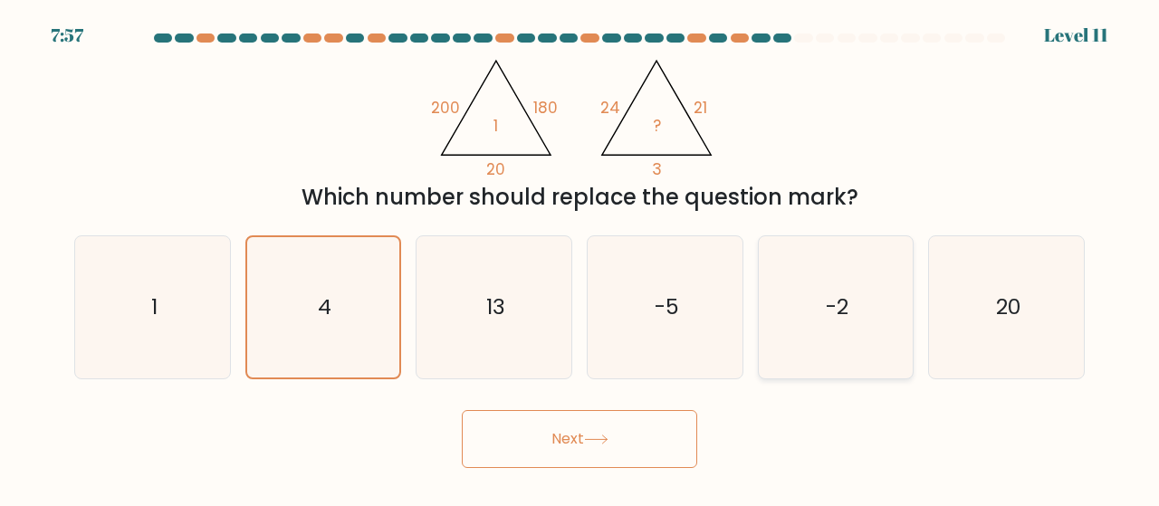
click at [842, 308] on text "-2" at bounding box center [837, 307] width 23 height 30
click at [786, 336] on icon "-2" at bounding box center [836, 307] width 142 height 142
click at [580, 258] on input "e. -2" at bounding box center [579, 255] width 1 height 5
radio input "true"
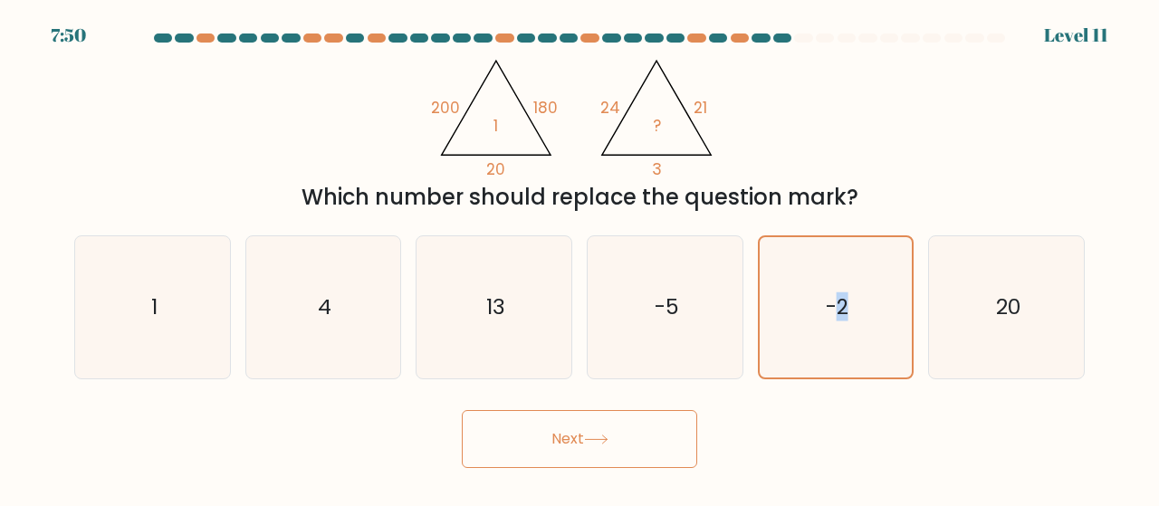
click at [608, 301] on icon "-5" at bounding box center [665, 307] width 142 height 142
click at [580, 258] on input "d. -5" at bounding box center [579, 255] width 1 height 5
radio input "true"
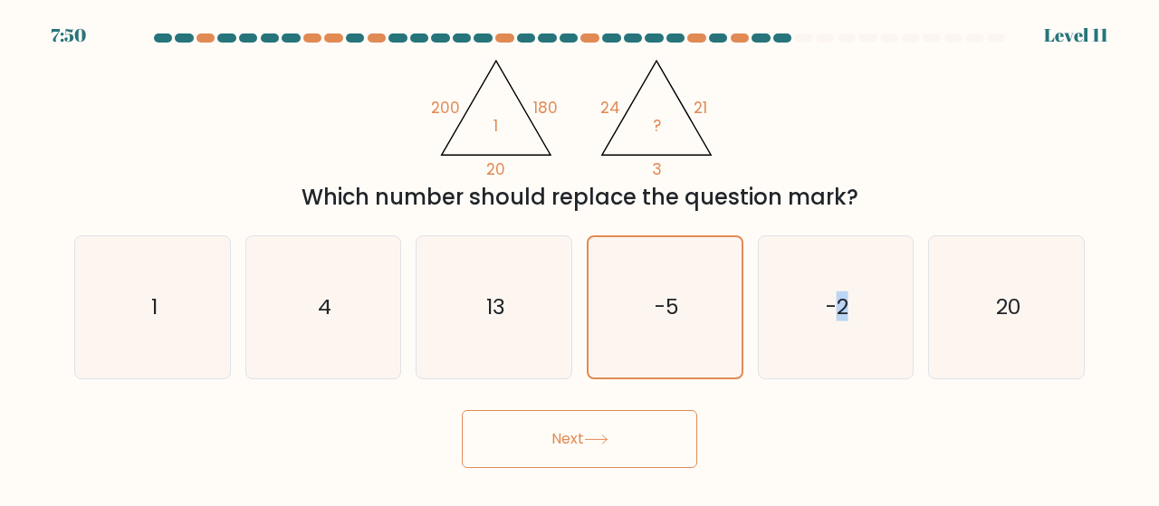
click at [550, 415] on button "Next" at bounding box center [579, 439] width 235 height 58
click at [550, 424] on button "Next" at bounding box center [579, 439] width 235 height 58
radio input "false"
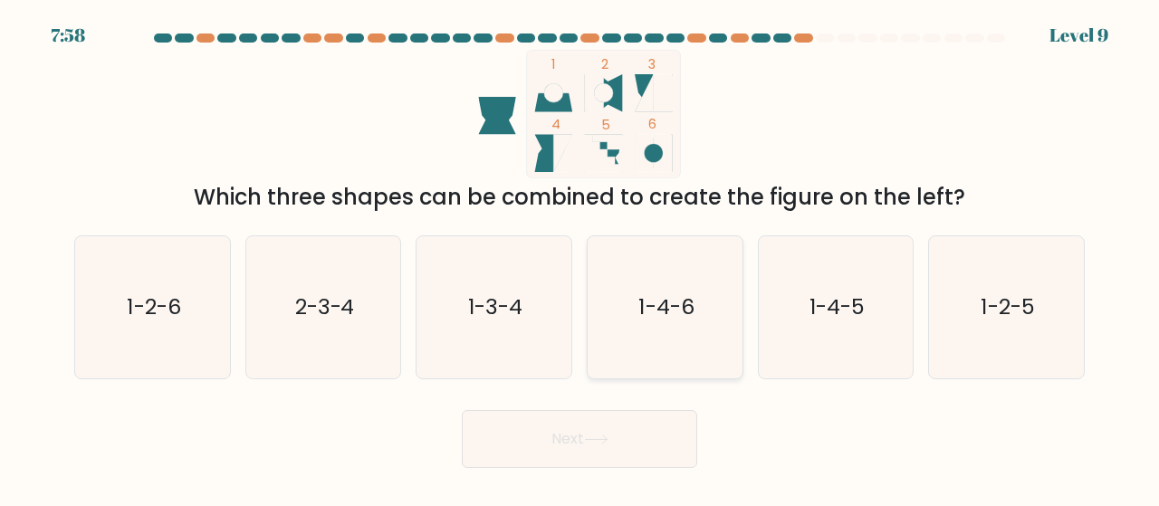
click at [668, 277] on icon "1-4-6" at bounding box center [665, 307] width 142 height 142
click at [580, 258] on input "d. 1-4-6" at bounding box center [579, 255] width 1 height 5
radio input "true"
click at [608, 435] on icon at bounding box center [596, 440] width 24 height 10
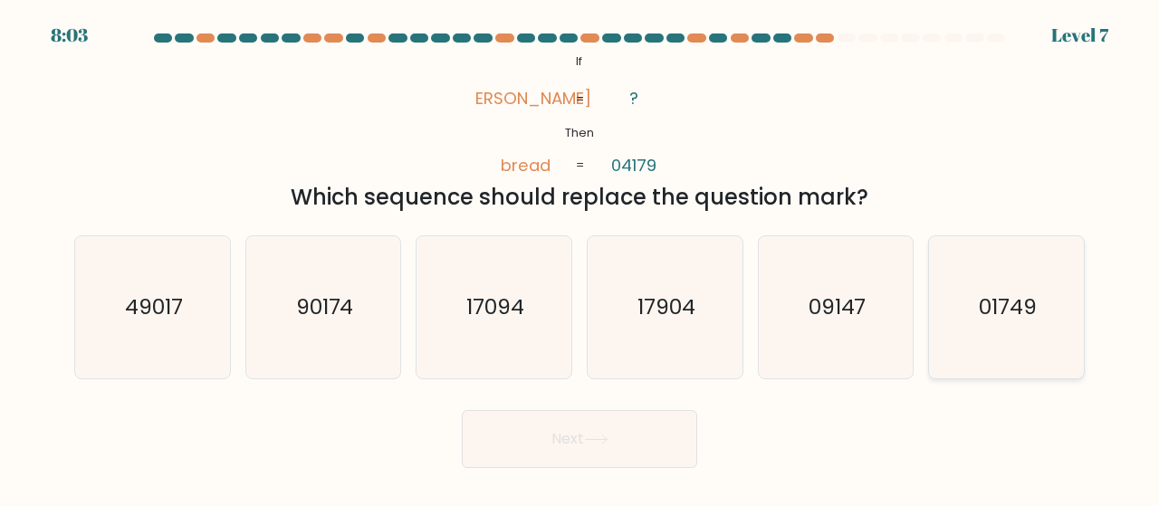
drag, startPoint x: 990, startPoint y: 323, endPoint x: 627, endPoint y: 446, distance: 384.2
click at [989, 322] on icon "01749" at bounding box center [1006, 307] width 142 height 142
click at [580, 258] on input "f. 01749" at bounding box center [579, 255] width 1 height 5
radio input "true"
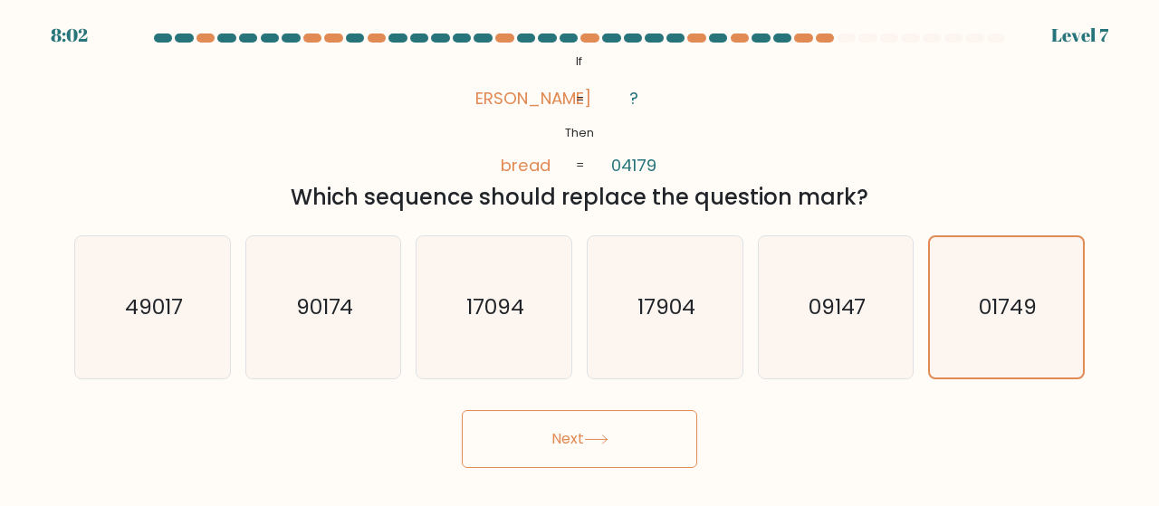
click at [516, 456] on button "Next" at bounding box center [579, 439] width 235 height 58
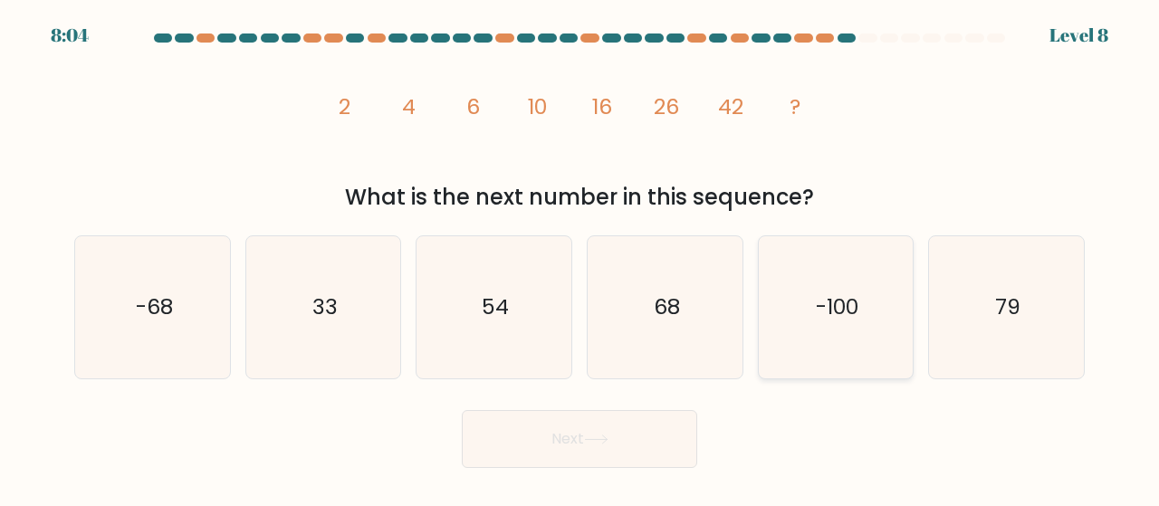
drag, startPoint x: 1045, startPoint y: 324, endPoint x: 896, endPoint y: 377, distance: 157.5
click at [1045, 325] on icon "79" at bounding box center [1006, 307] width 142 height 142
click at [580, 258] on input "f. 79" at bounding box center [579, 255] width 1 height 5
radio input "true"
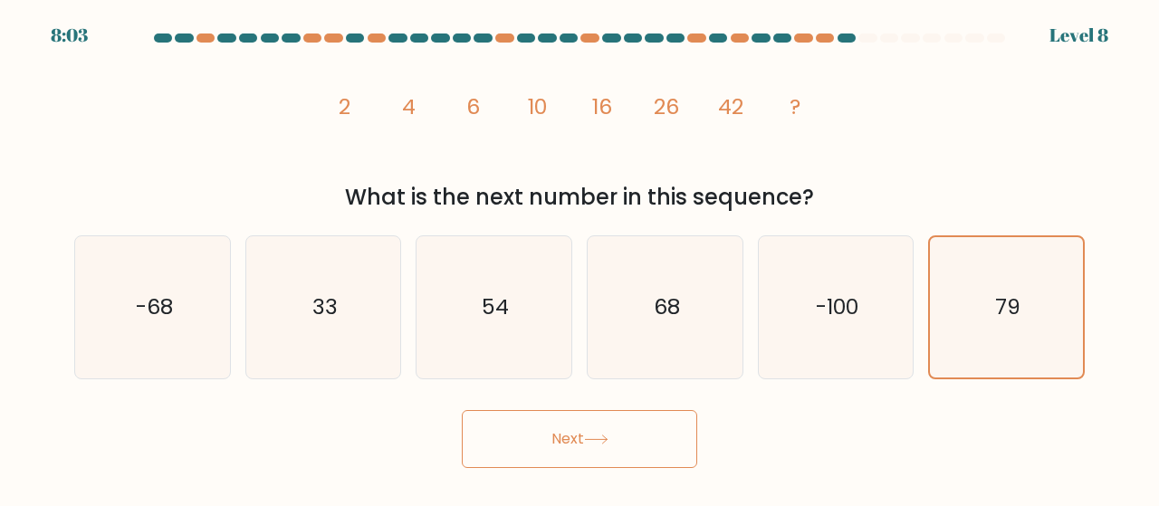
click at [672, 422] on button "Next" at bounding box center [579, 439] width 235 height 58
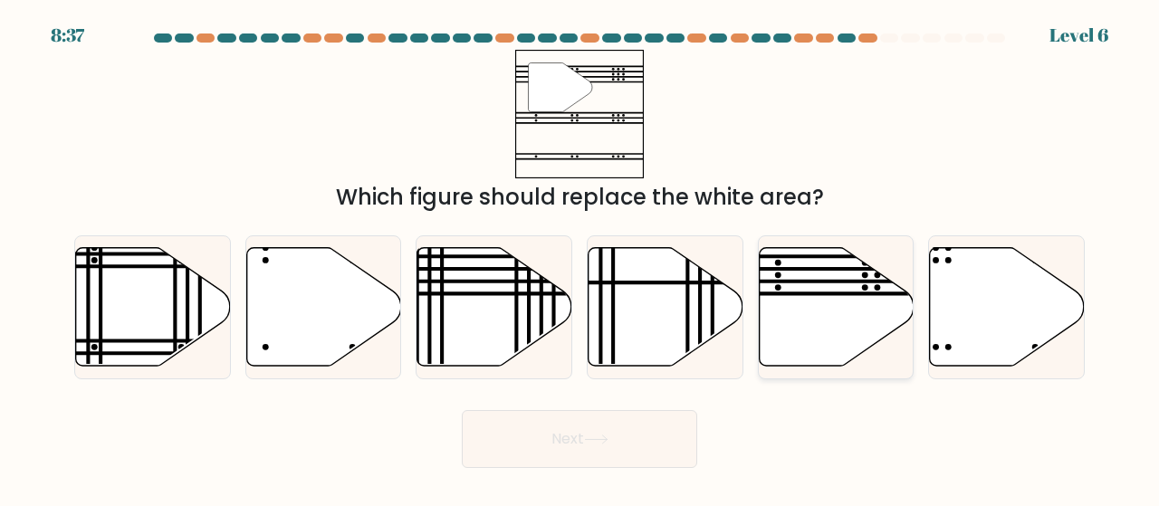
click at [826, 276] on icon at bounding box center [836, 306] width 155 height 119
click at [580, 258] on input "e." at bounding box center [579, 255] width 1 height 5
radio input "true"
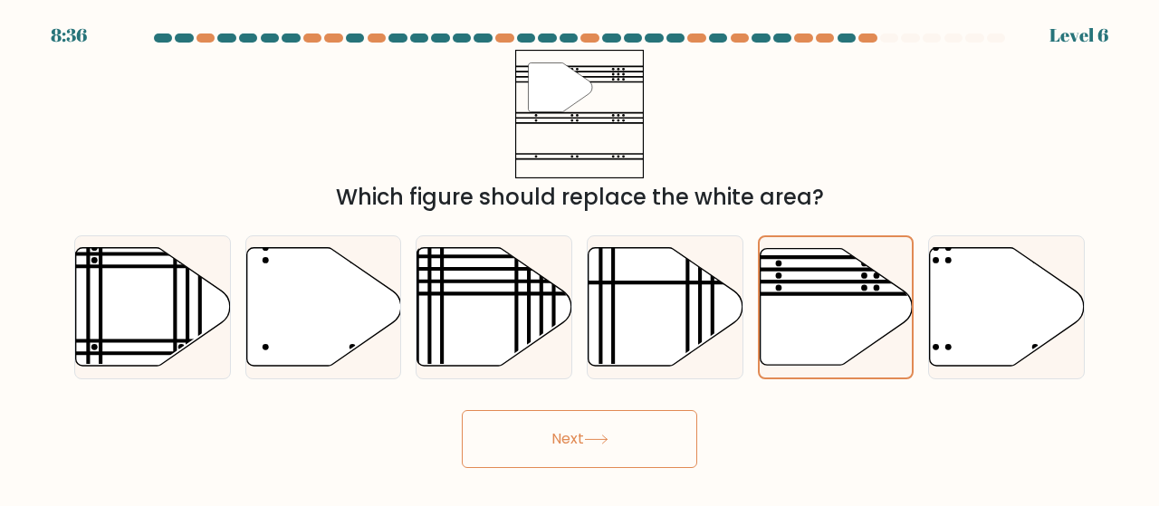
click at [608, 437] on icon at bounding box center [596, 440] width 24 height 10
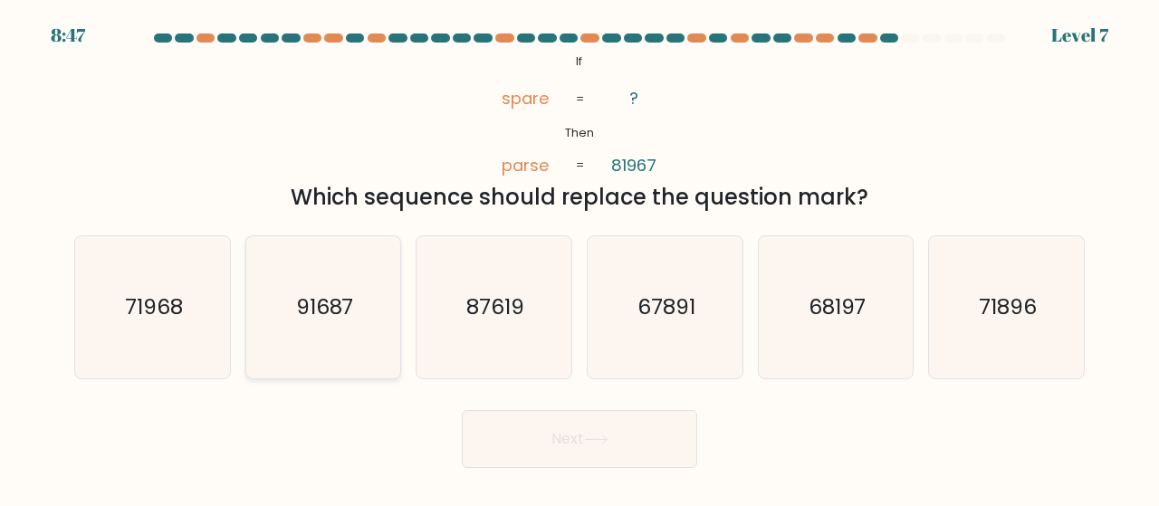
click at [327, 359] on icon "91687" at bounding box center [324, 307] width 142 height 142
click at [579, 258] on input "b. 91687" at bounding box center [579, 255] width 1 height 5
radio input "true"
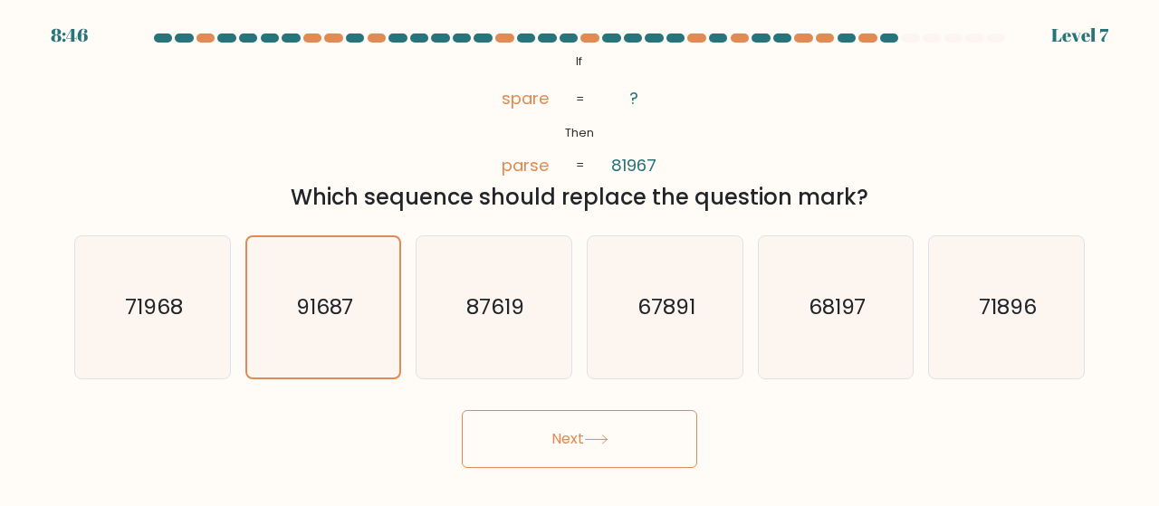
click at [491, 425] on button "Next" at bounding box center [579, 439] width 235 height 58
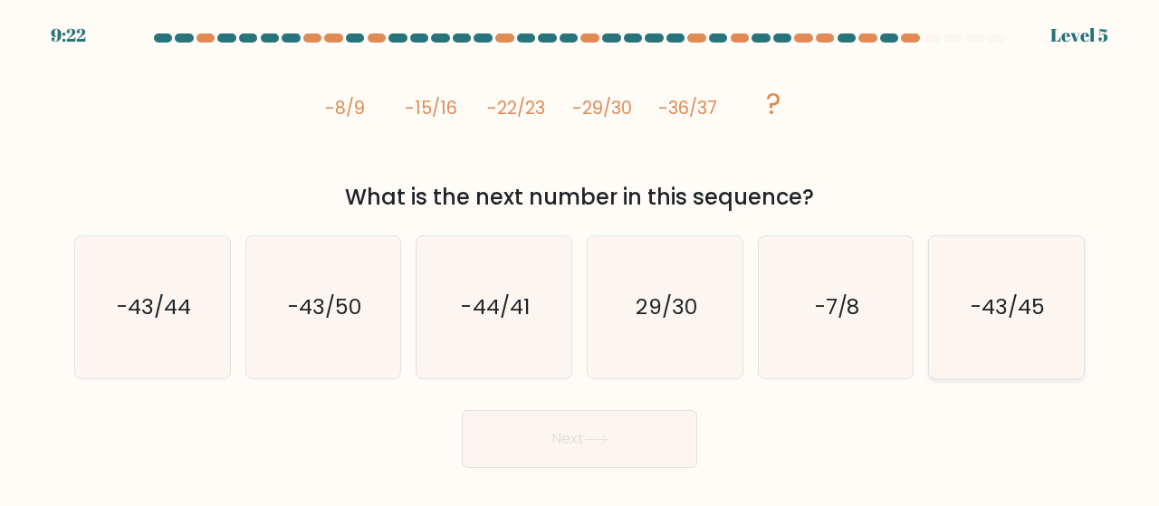
click at [986, 308] on text "-43/45" at bounding box center [1008, 307] width 74 height 30
click at [580, 258] on input "f. -43/45" at bounding box center [579, 255] width 1 height 5
radio input "true"
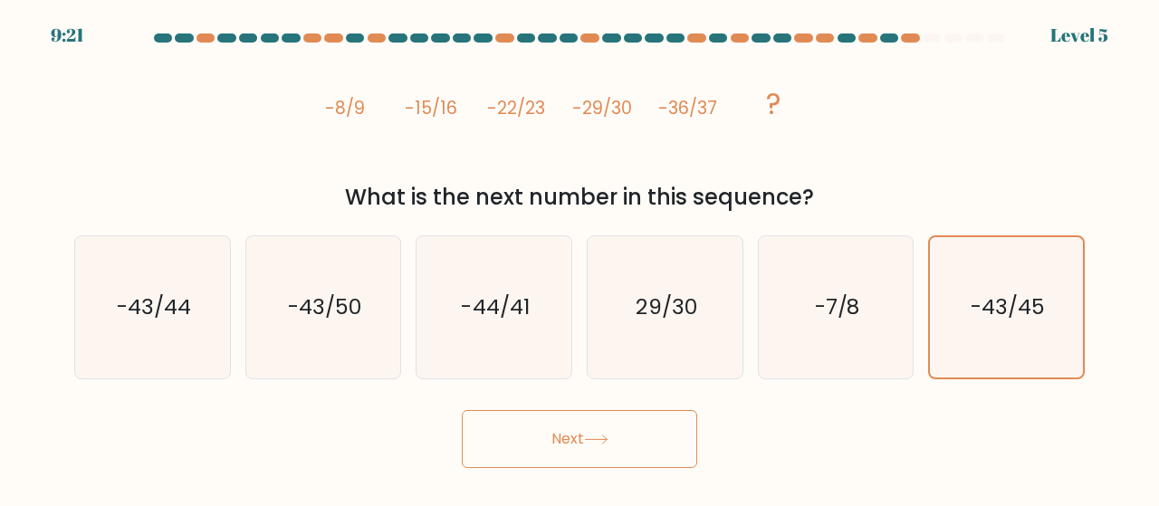
click at [588, 473] on body "9:21 Level 5" at bounding box center [579, 253] width 1159 height 506
click at [590, 462] on button "Next" at bounding box center [579, 439] width 235 height 58
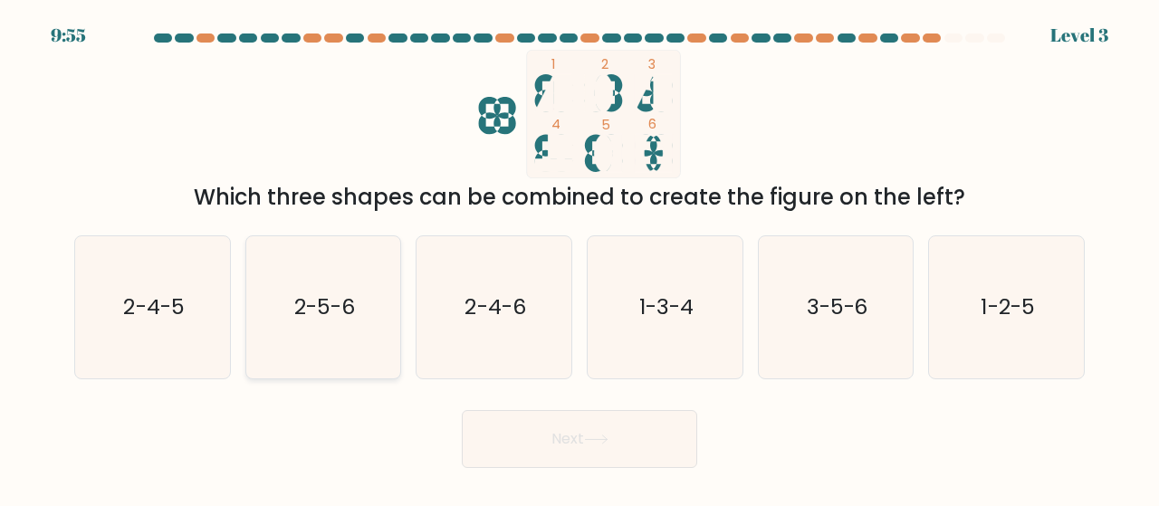
click at [382, 355] on icon "2-5-6" at bounding box center [324, 307] width 142 height 142
click at [579, 258] on input "b. 2-5-6" at bounding box center [579, 255] width 1 height 5
radio input "true"
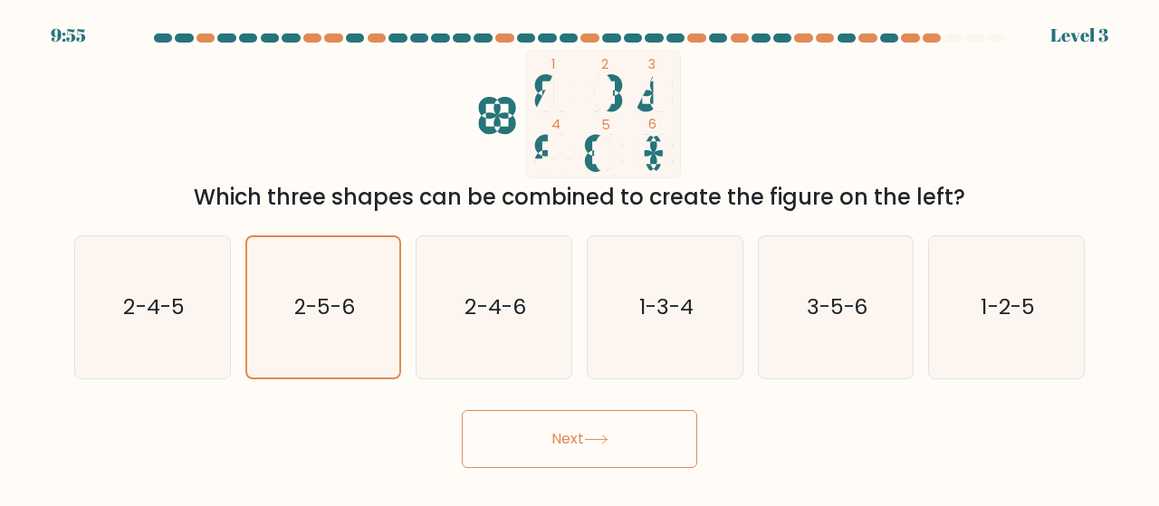
click at [607, 414] on button "Next" at bounding box center [579, 439] width 235 height 58
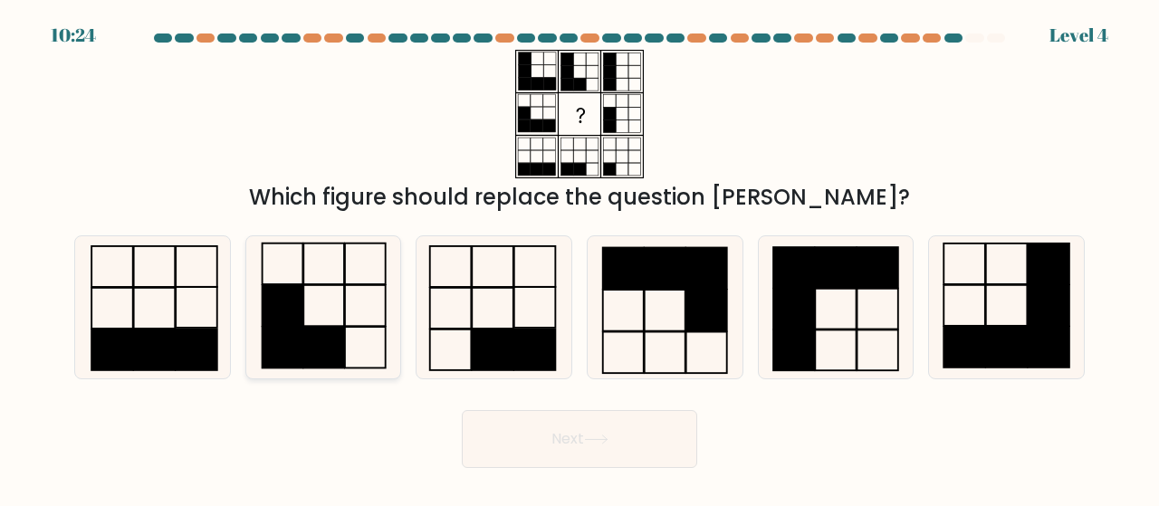
click at [273, 326] on rect at bounding box center [282, 306] width 41 height 42
click at [579, 258] on input "b." at bounding box center [579, 255] width 1 height 5
radio input "true"
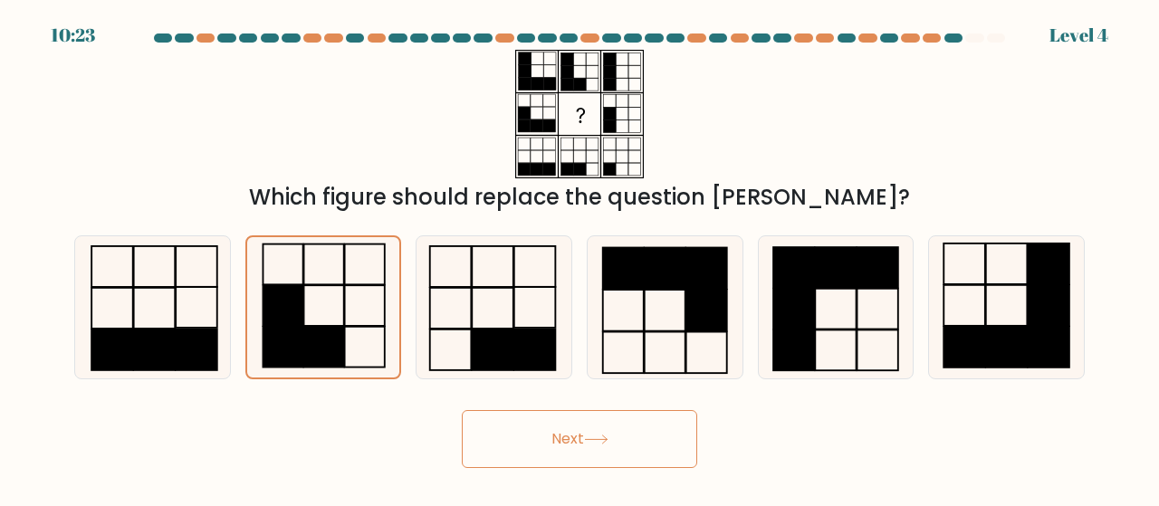
click at [537, 437] on button "Next" at bounding box center [579, 439] width 235 height 58
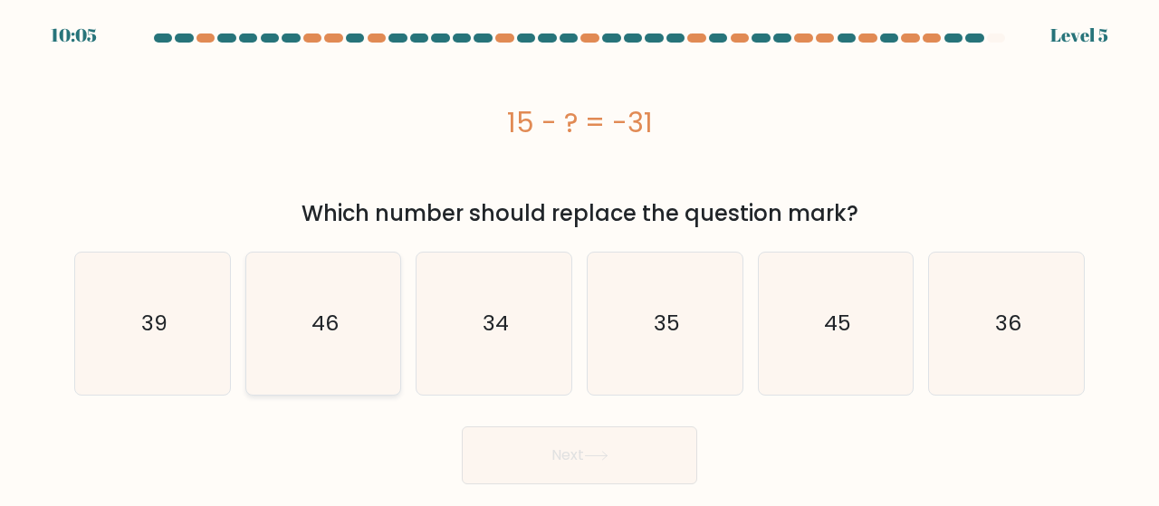
click at [361, 378] on icon "46" at bounding box center [324, 324] width 142 height 142
click at [579, 258] on input "b. 46" at bounding box center [579, 255] width 1 height 5
radio input "true"
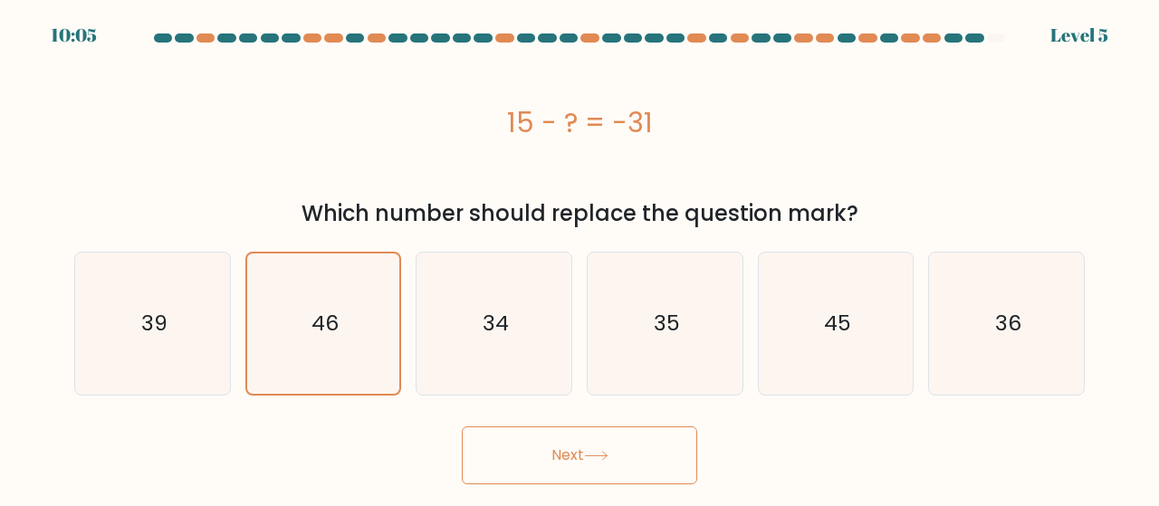
click at [523, 441] on button "Next" at bounding box center [579, 455] width 235 height 58
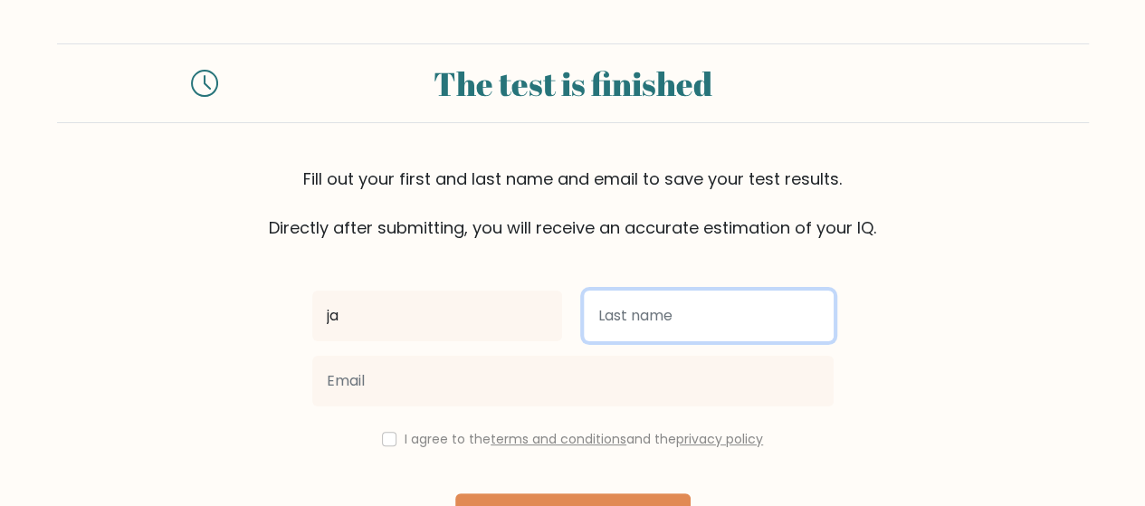
click at [645, 292] on input "text" at bounding box center [709, 316] width 250 height 51
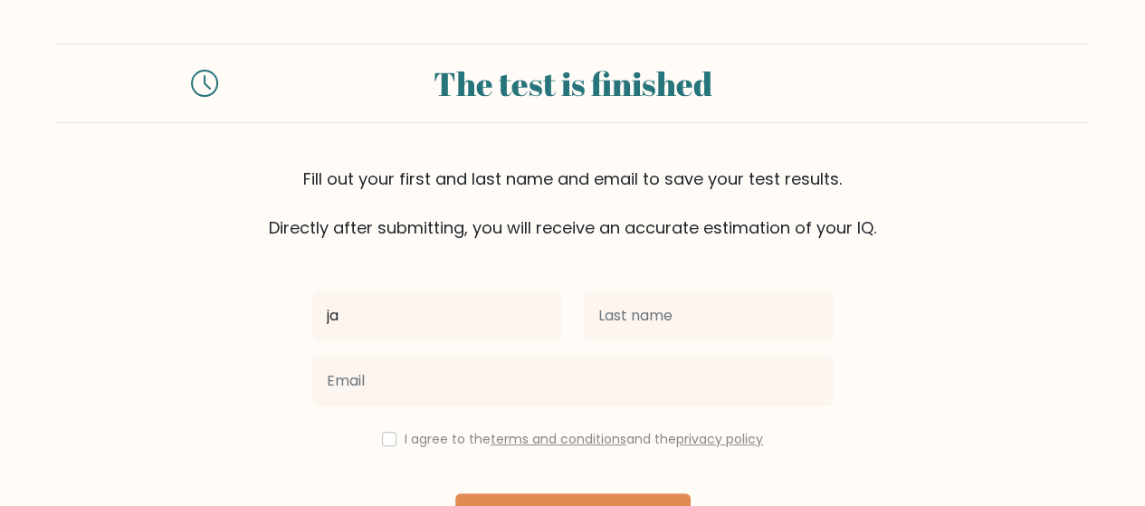
click at [436, 341] on div "ja" at bounding box center [437, 315] width 272 height 65
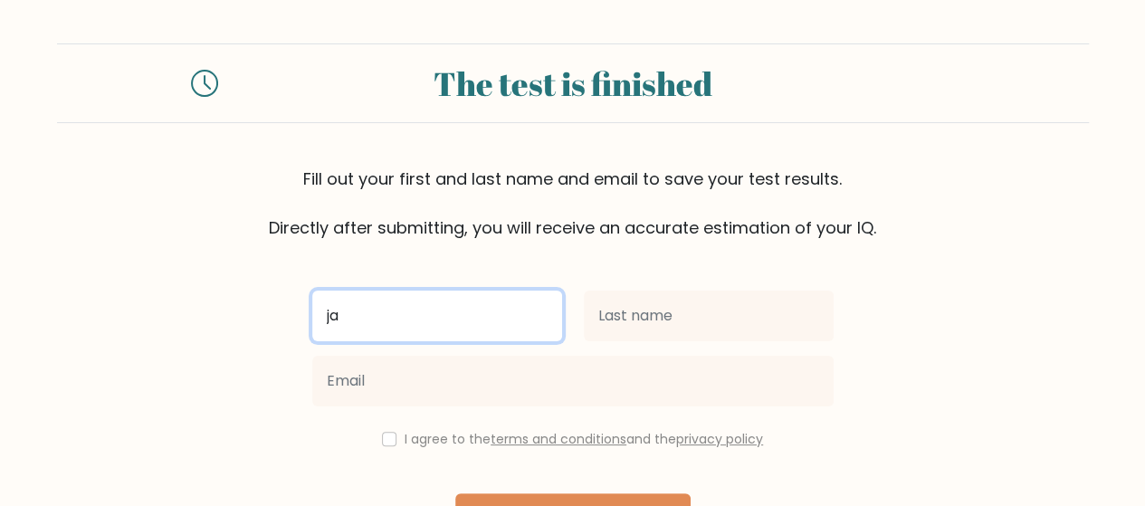
click at [435, 331] on input "ja" at bounding box center [437, 316] width 250 height 51
type input "[PERSON_NAME]"
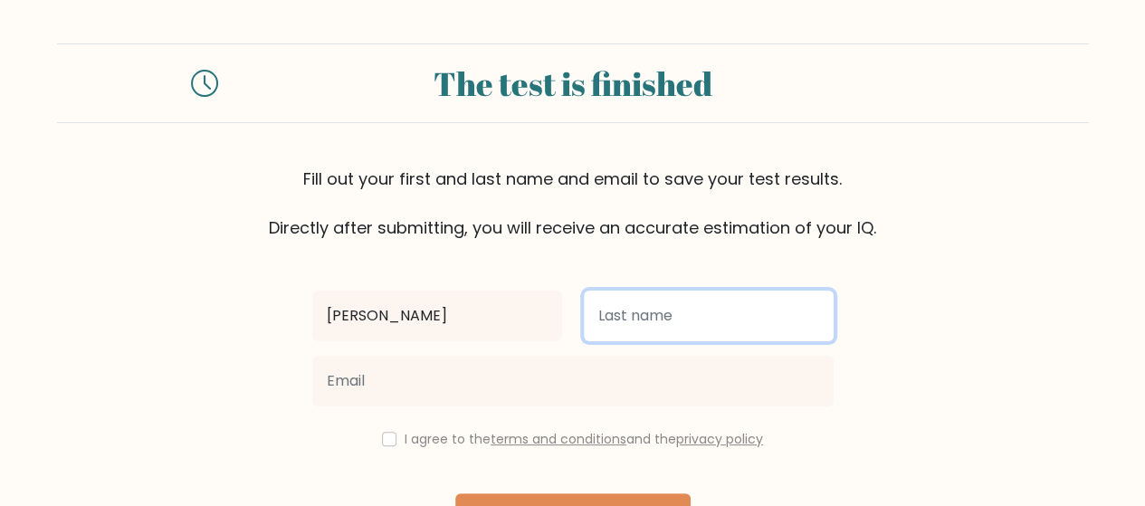
click at [643, 320] on input "text" at bounding box center [709, 316] width 250 height 51
type input "Pigao"
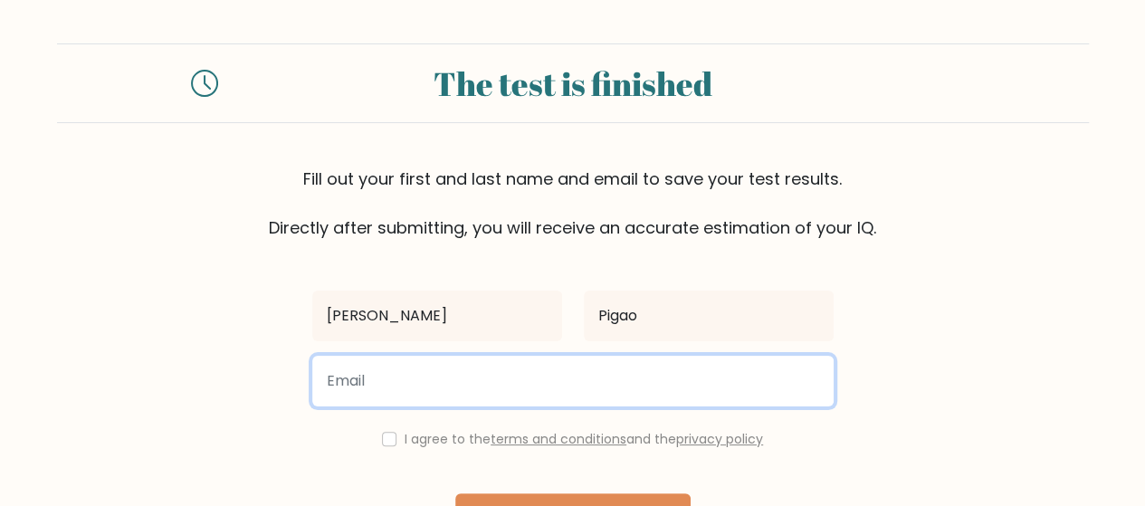
click at [524, 395] on input "email" at bounding box center [572, 381] width 521 height 51
type input "jaemylee18@gmail.com"
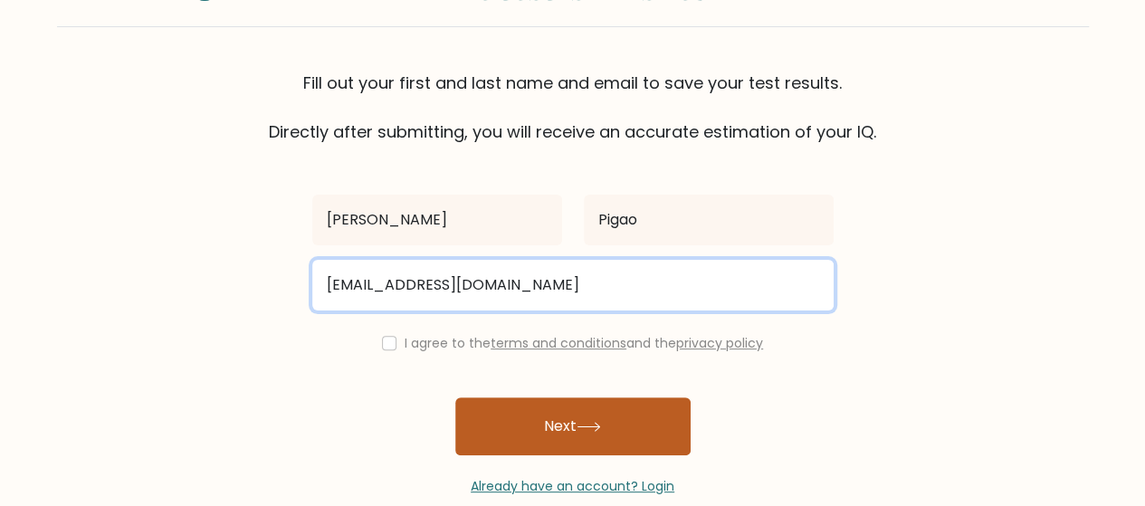
scroll to position [96, 0]
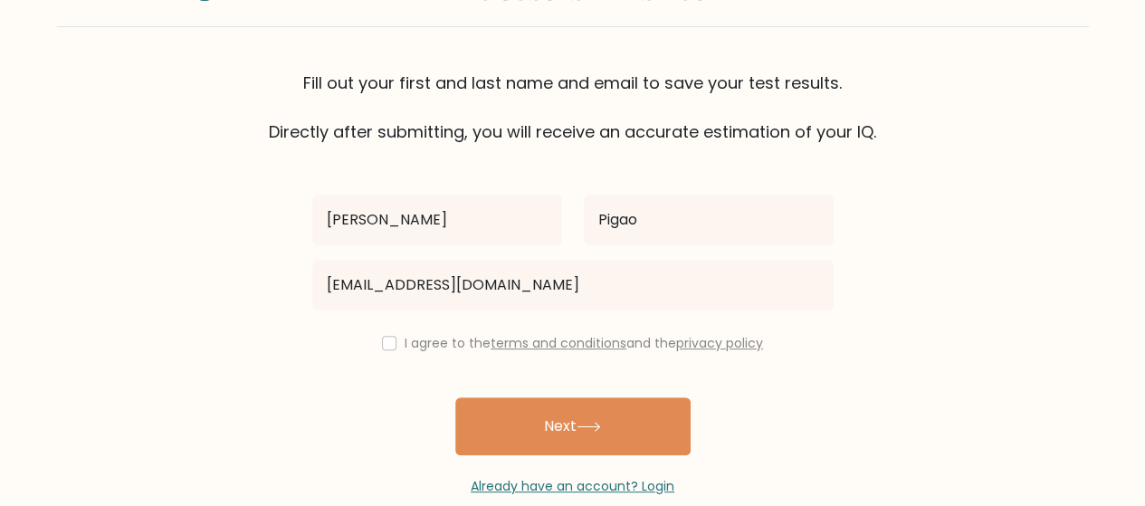
click at [395, 336] on div "I agree to the terms and conditions and the privacy policy" at bounding box center [572, 343] width 543 height 22
click at [388, 341] on input "checkbox" at bounding box center [389, 343] width 14 height 14
checkbox input "true"
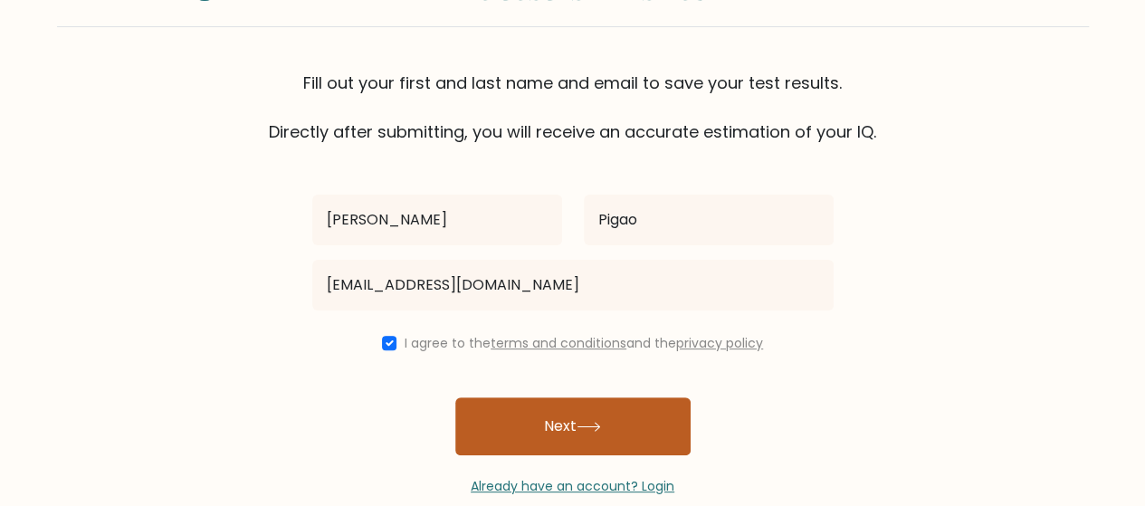
click at [505, 401] on button "Next" at bounding box center [572, 426] width 235 height 58
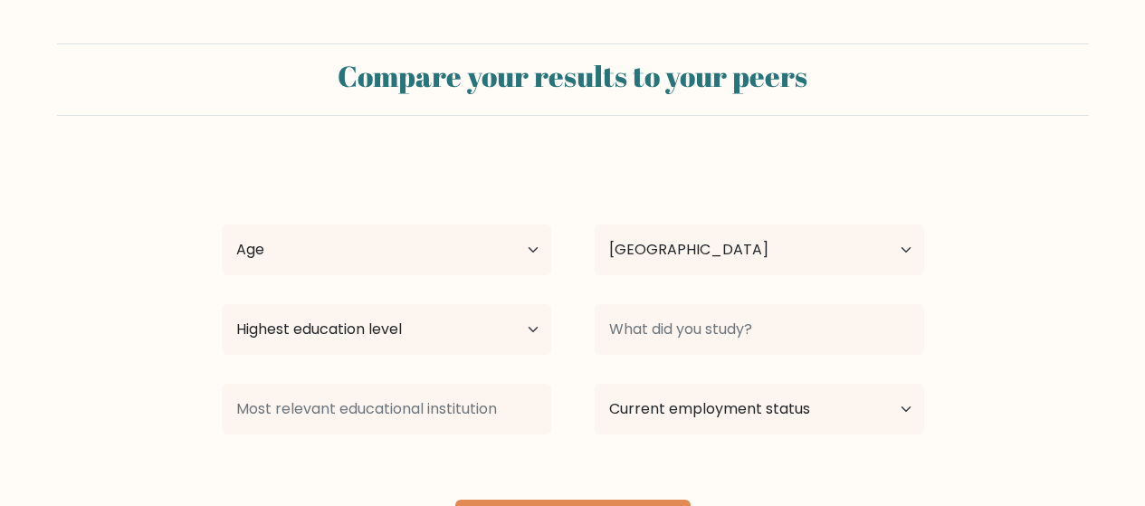
select select "PH"
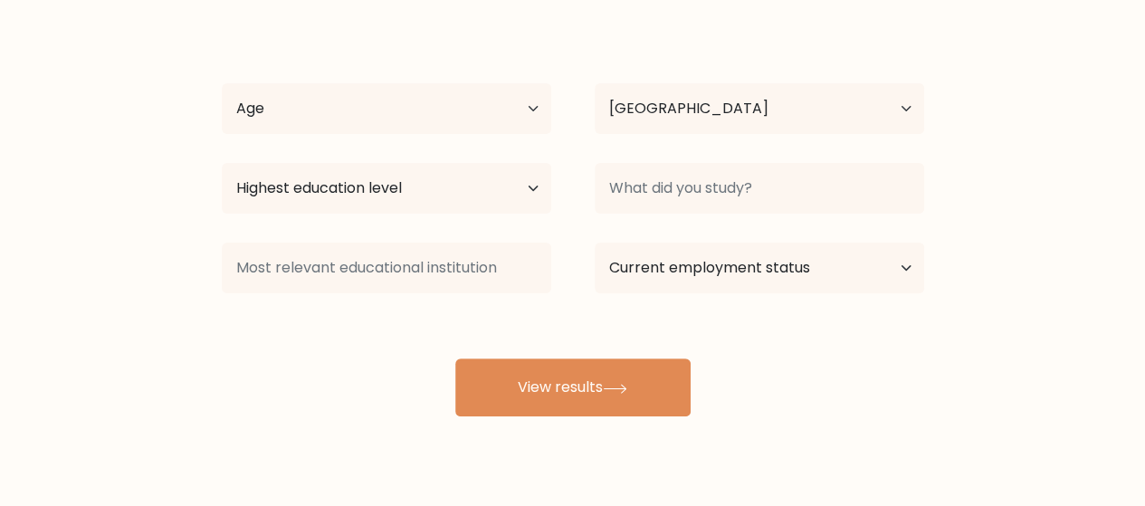
scroll to position [144, 0]
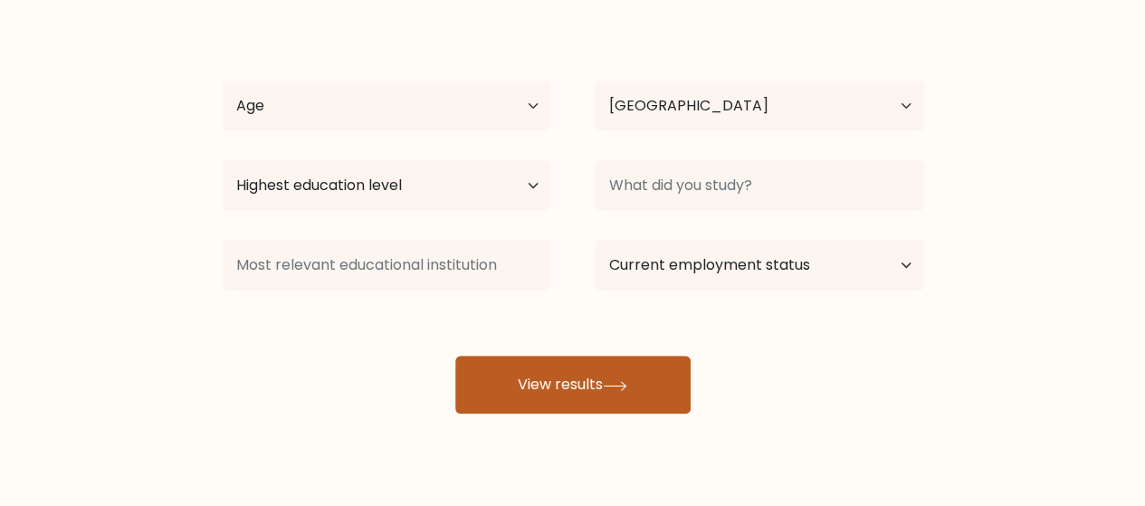
click at [531, 370] on button "View results" at bounding box center [572, 385] width 235 height 58
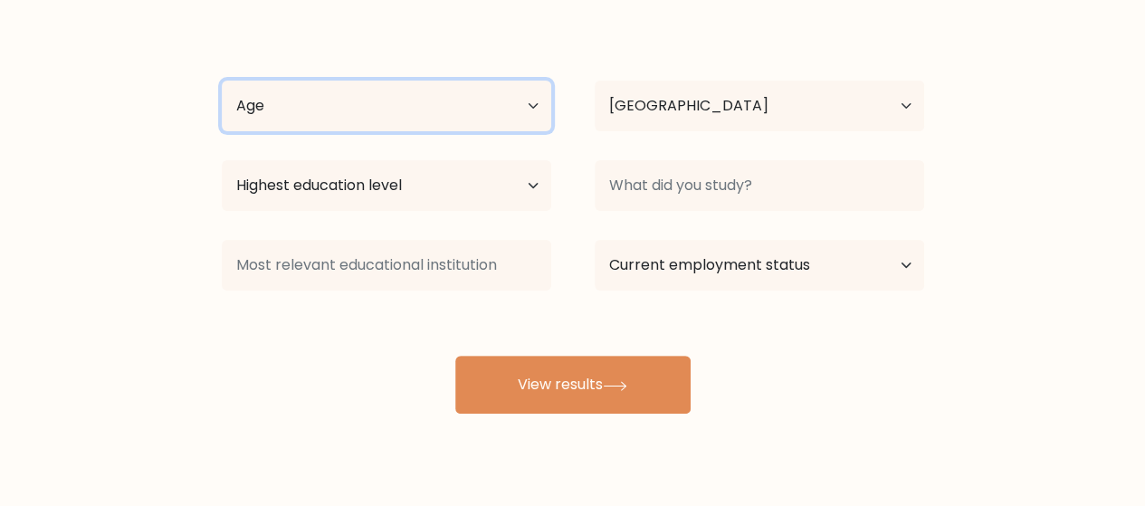
click at [456, 100] on select "Age Under 18 years old 18-24 years old 25-34 years old 35-44 years old 45-54 ye…" at bounding box center [387, 106] width 330 height 51
select select "25_34"
click at [222, 81] on select "Age Under 18 years old 18-24 years old 25-34 years old 35-44 years old 45-54 ye…" at bounding box center [387, 106] width 330 height 51
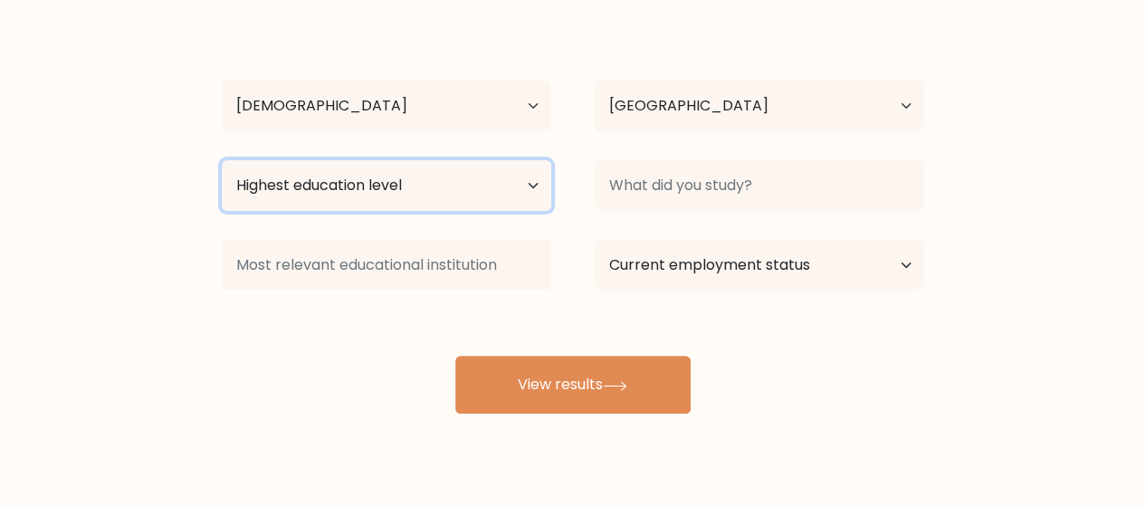
click at [342, 196] on select "Highest education level No schooling Primary Lower Secondary Upper Secondary Oc…" at bounding box center [387, 185] width 330 height 51
select select "bachelors_degree"
click at [222, 160] on select "Highest education level No schooling Primary Lower Secondary Upper Secondary Oc…" at bounding box center [387, 185] width 330 height 51
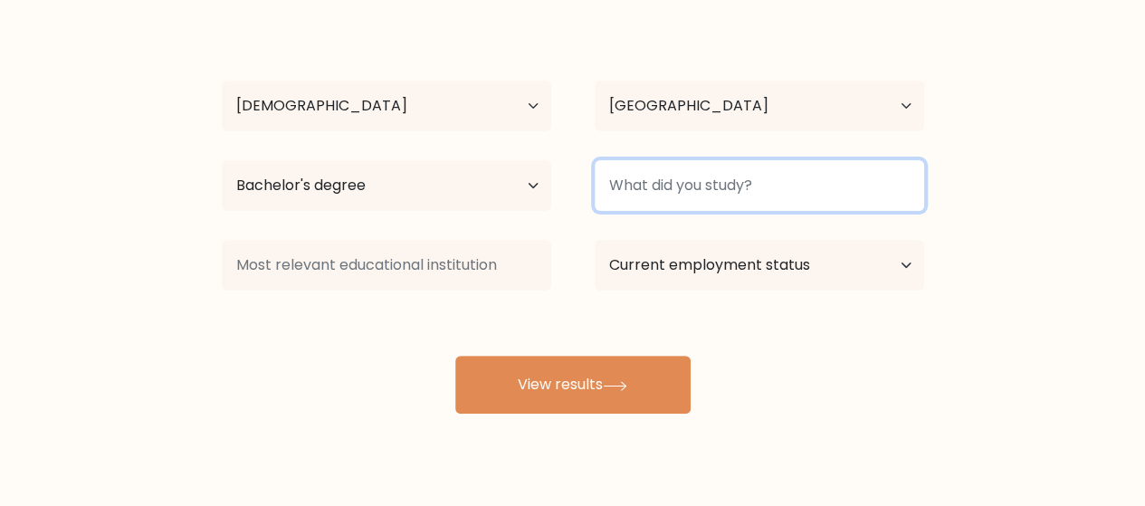
click at [653, 179] on input at bounding box center [760, 185] width 330 height 51
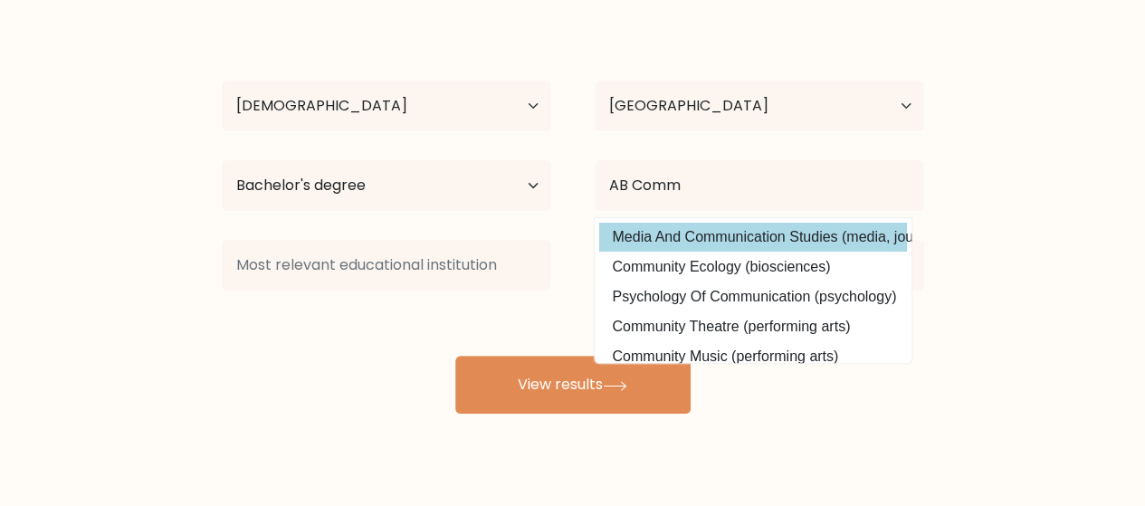
click at [672, 225] on option "Media And Communication Studies (media, journalism and communications)" at bounding box center [753, 237] width 308 height 29
type input "Media And Communication Studies"
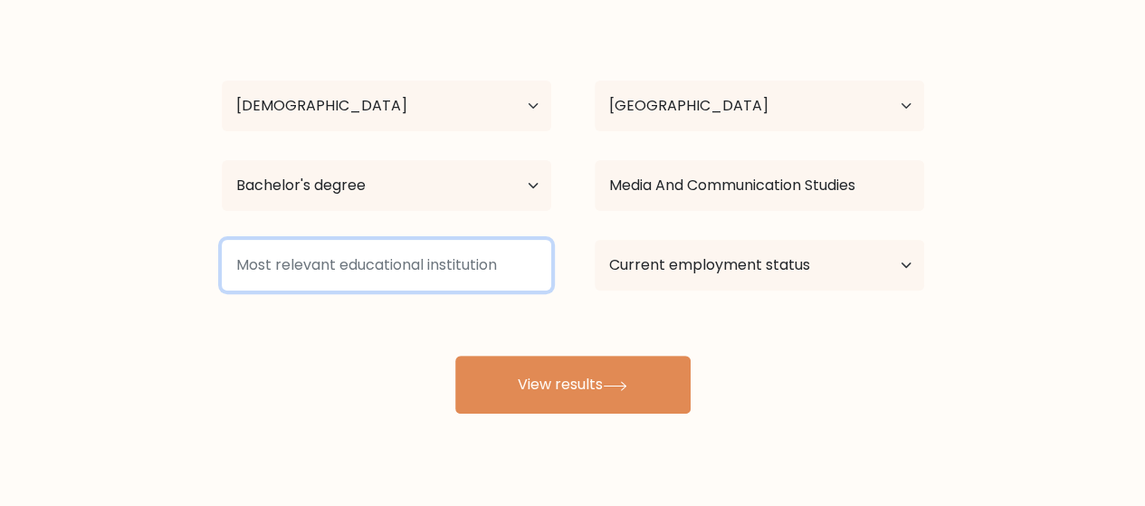
click at [429, 272] on input at bounding box center [387, 265] width 330 height 51
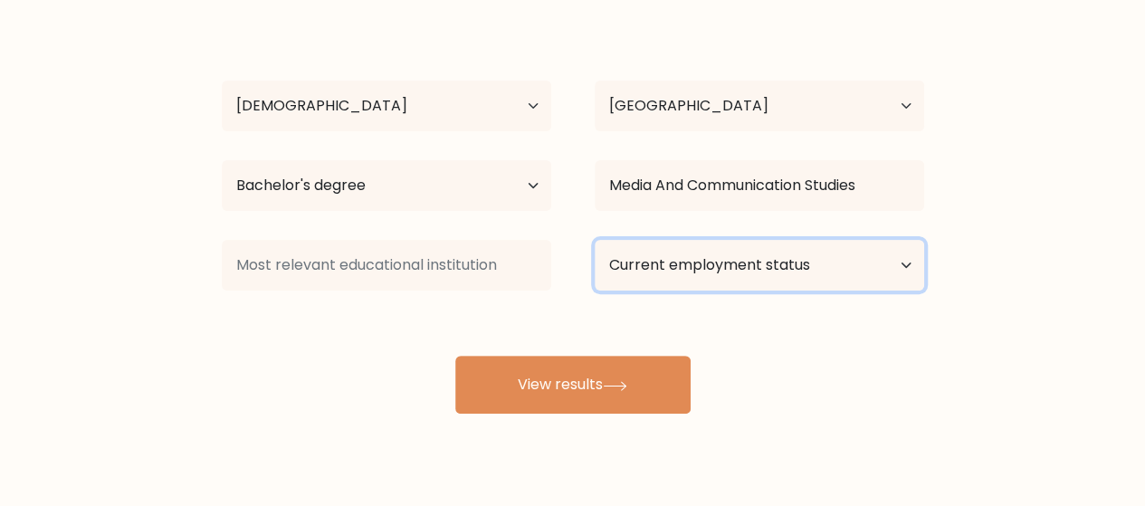
click at [623, 270] on select "Current employment status Employed Student Retired Other / prefer not to answer" at bounding box center [760, 265] width 330 height 51
select select "other"
click at [595, 240] on select "Current employment status Employed Student Retired Other / prefer not to answer" at bounding box center [760, 265] width 330 height 51
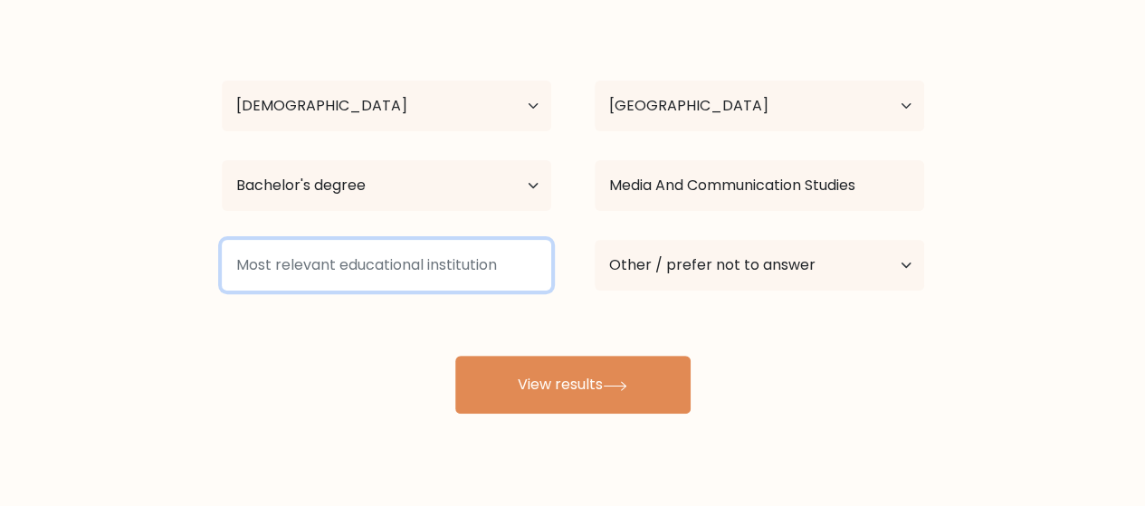
click at [456, 278] on input at bounding box center [387, 265] width 330 height 51
click at [393, 251] on input at bounding box center [387, 265] width 330 height 51
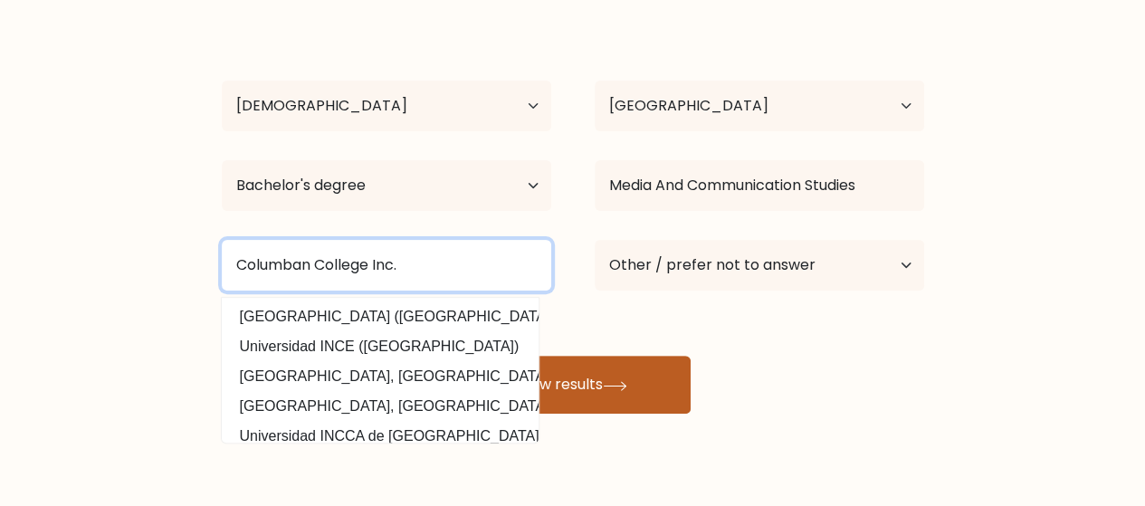
type input "Columban College Inc."
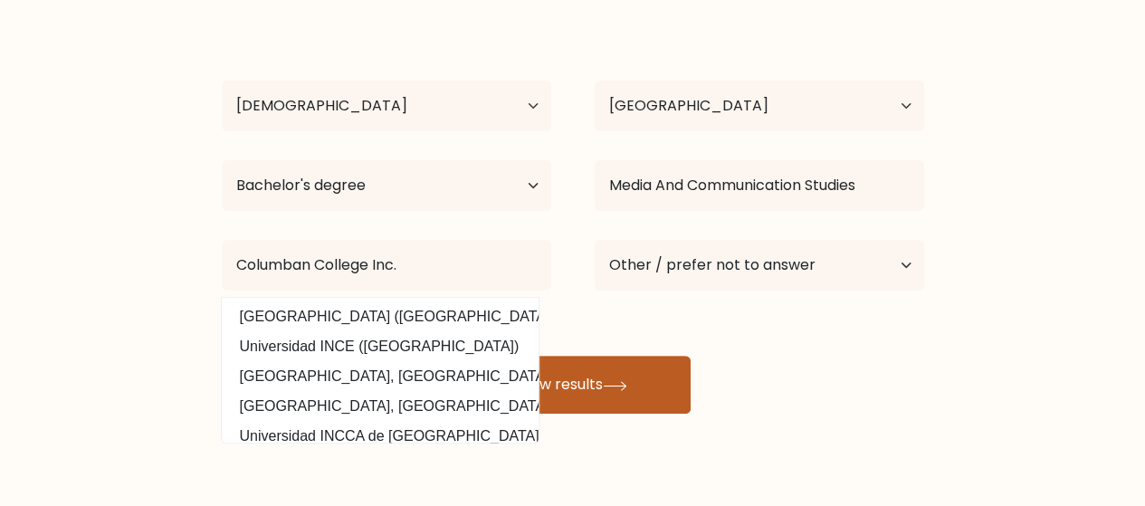
click at [678, 382] on button "View results" at bounding box center [572, 385] width 235 height 58
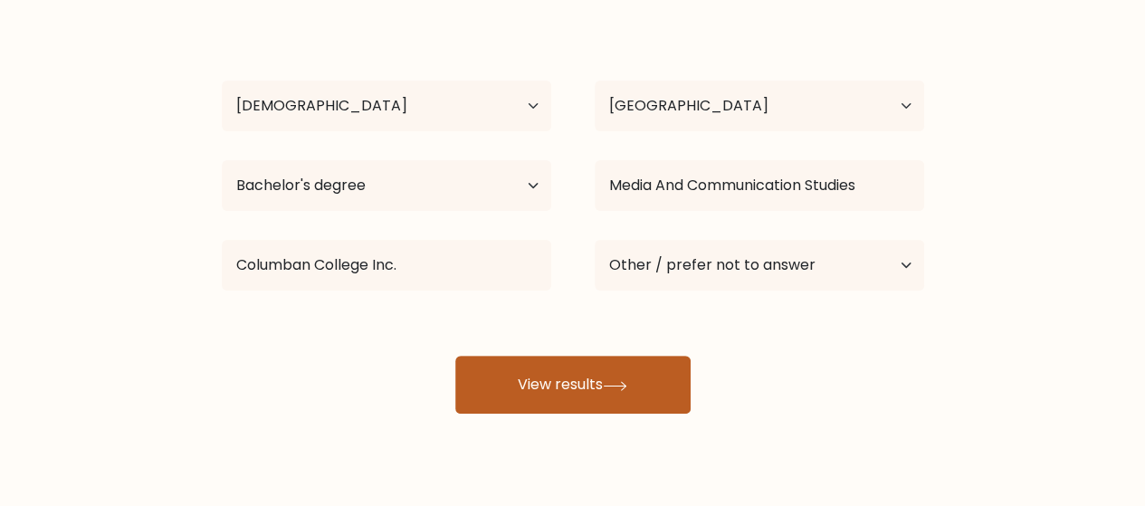
click at [657, 380] on button "View results" at bounding box center [572, 385] width 235 height 58
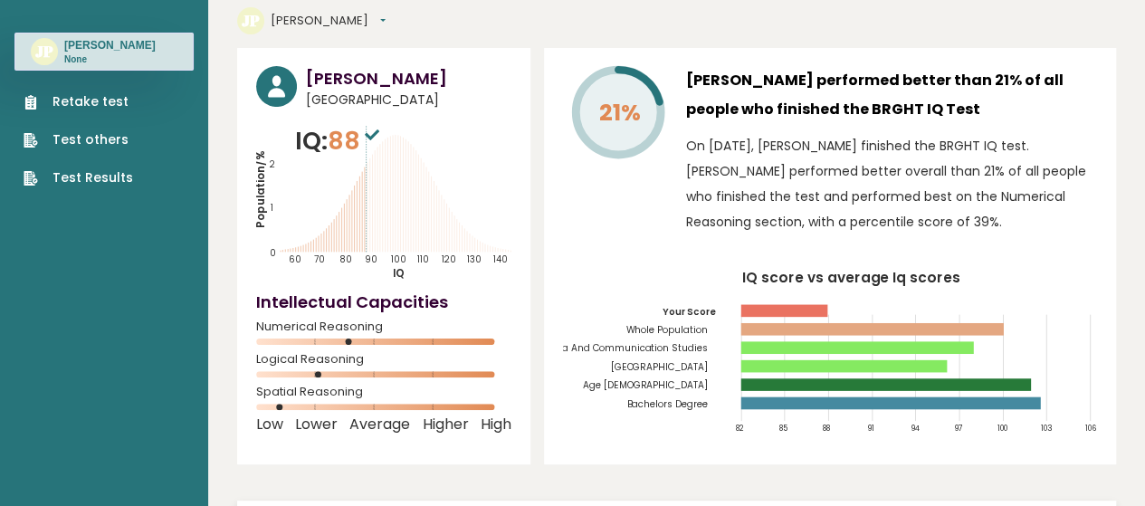
scroll to position [57, 0]
